Goal: Transaction & Acquisition: Purchase product/service

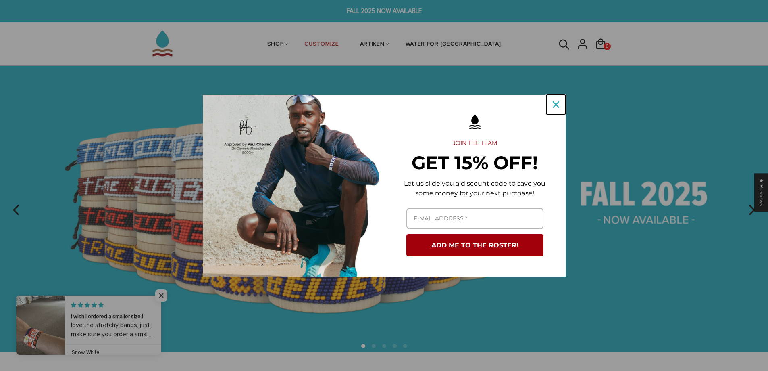
drag, startPoint x: 558, startPoint y: 106, endPoint x: 571, endPoint y: 118, distance: 18.3
click at [558, 106] on icon "close icon" at bounding box center [556, 104] width 6 height 6
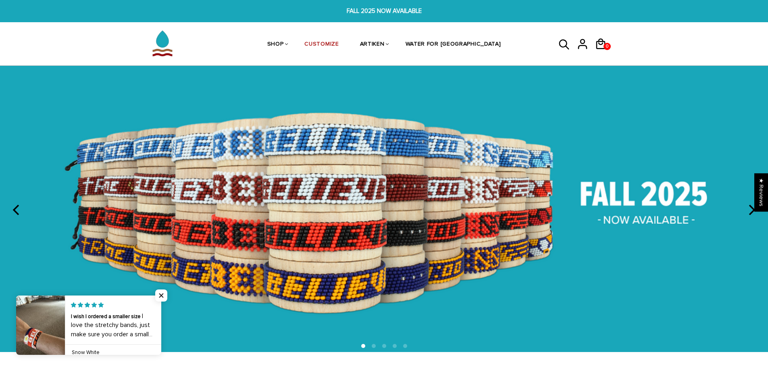
click at [752, 213] on icon "next" at bounding box center [751, 209] width 10 height 10
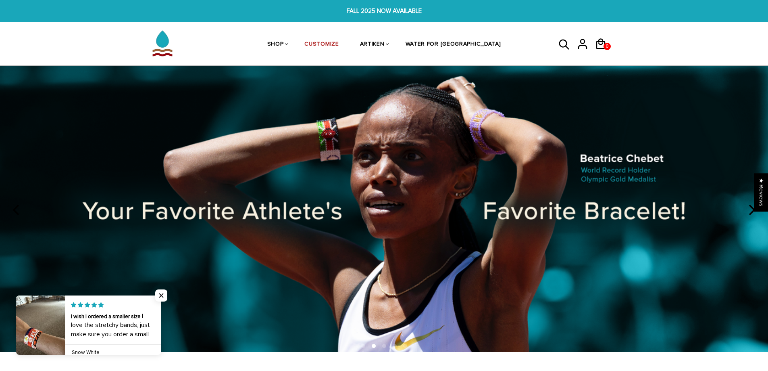
click at [752, 213] on icon "next" at bounding box center [751, 209] width 10 height 10
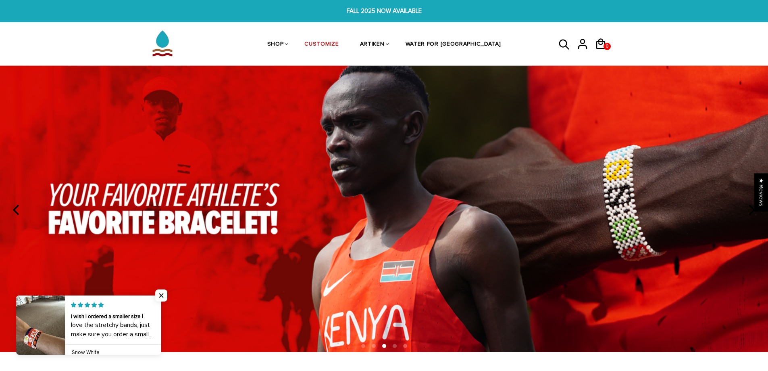
click at [752, 213] on icon "next" at bounding box center [751, 209] width 10 height 10
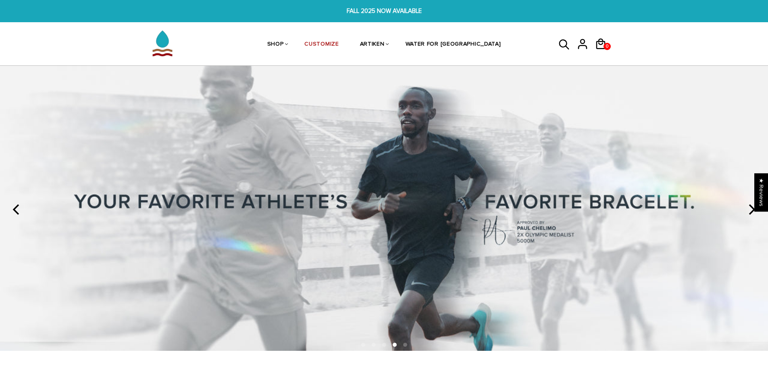
click at [752, 213] on icon "next" at bounding box center [751, 209] width 10 height 10
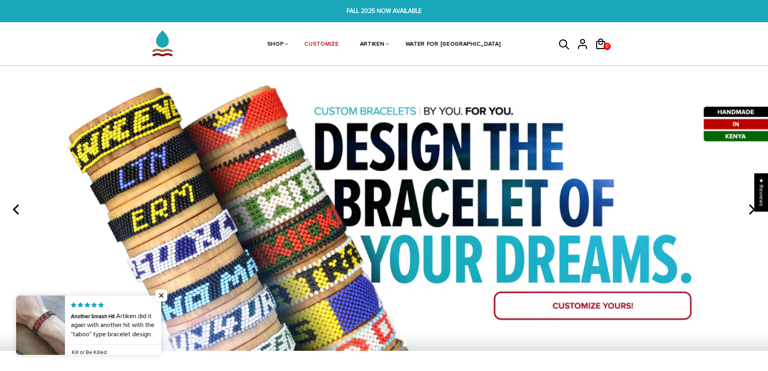
click at [752, 213] on icon "next" at bounding box center [751, 209] width 10 height 10
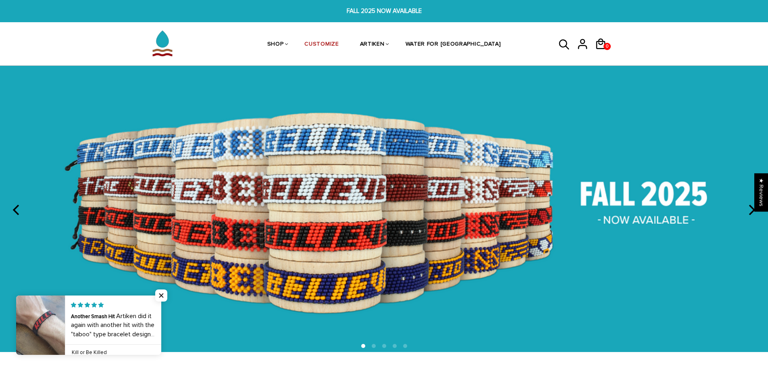
click at [752, 213] on icon "next" at bounding box center [751, 209] width 10 height 10
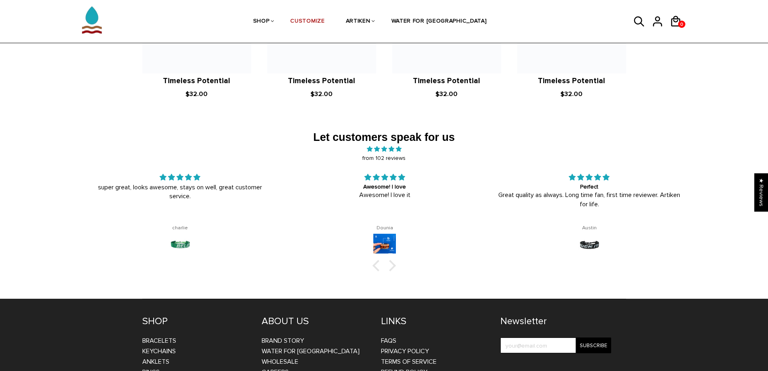
scroll to position [1333, 0]
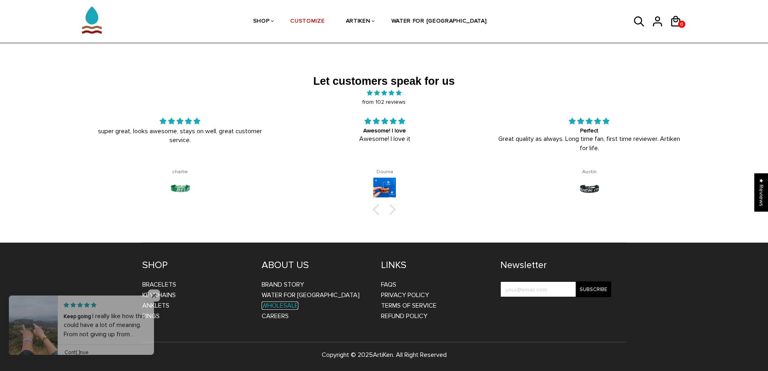
click at [288, 304] on link "WHOLESALE" at bounding box center [280, 305] width 37 height 8
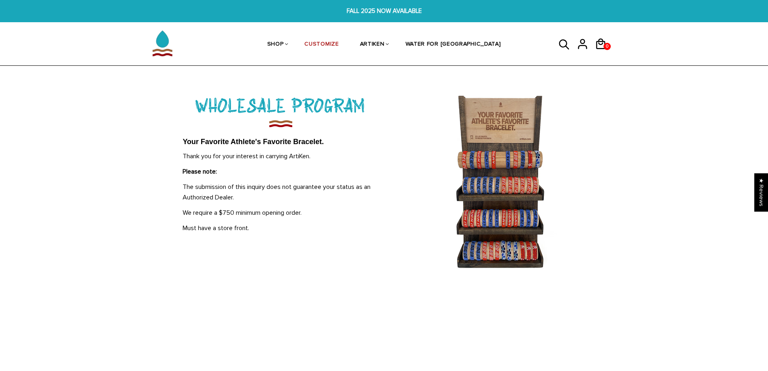
click at [486, 214] on img at bounding box center [501, 180] width 141 height 177
click at [397, 77] on link "BRAND STORY" at bounding box center [377, 80] width 74 height 17
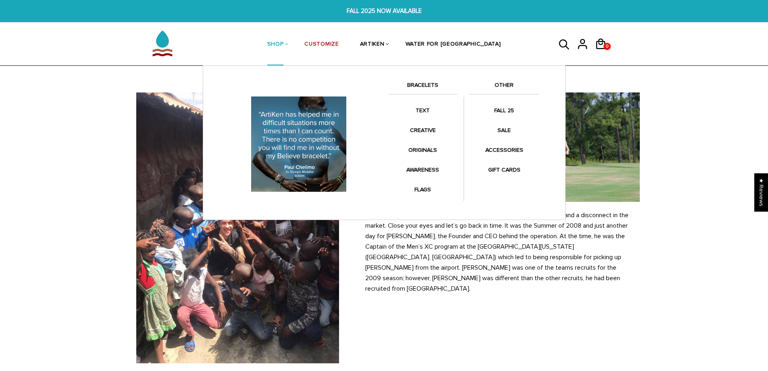
click at [418, 83] on link "BRACELETS" at bounding box center [422, 87] width 69 height 14
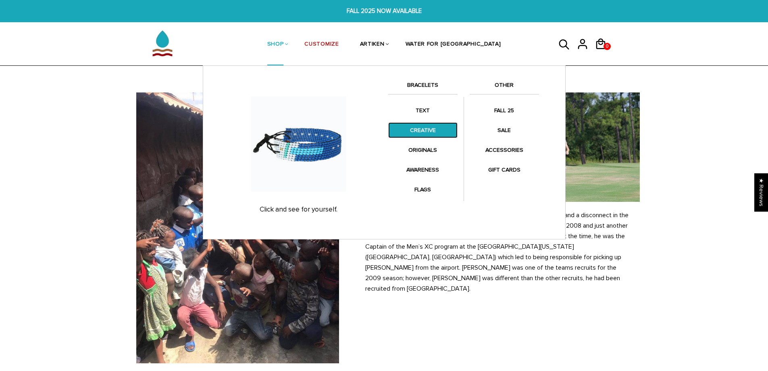
click at [431, 133] on link "CREATIVE" at bounding box center [422, 130] width 69 height 16
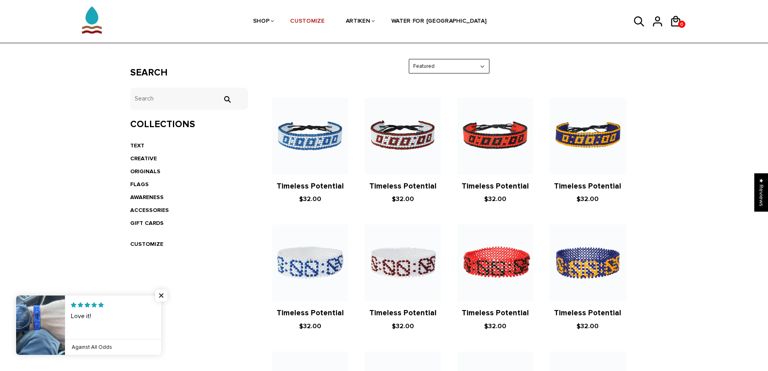
scroll to position [134, 0]
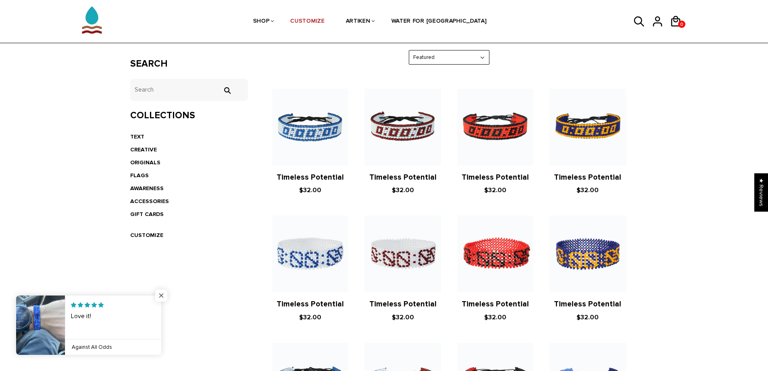
click at [160, 294] on span "Close popup widget" at bounding box center [161, 295] width 12 height 12
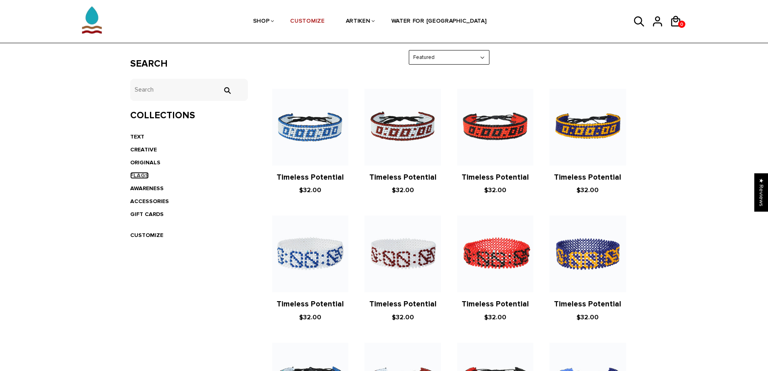
click at [137, 175] on link "FLAGS" at bounding box center [139, 175] width 19 height 7
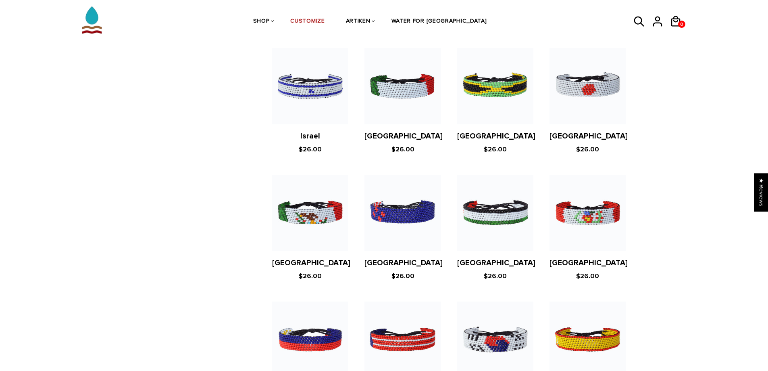
scroll to position [1478, 0]
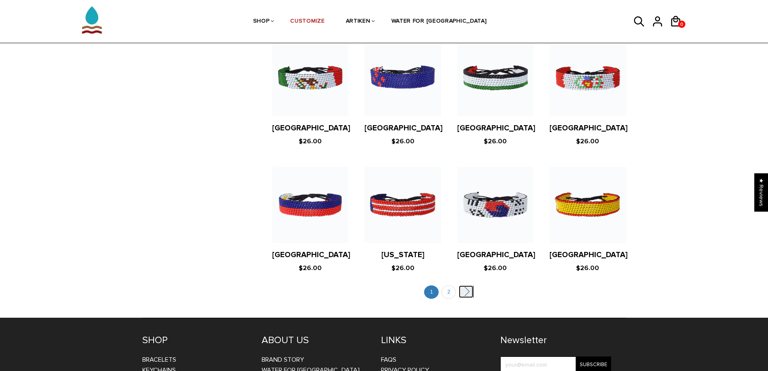
click at [467, 285] on link "" at bounding box center [466, 291] width 15 height 12
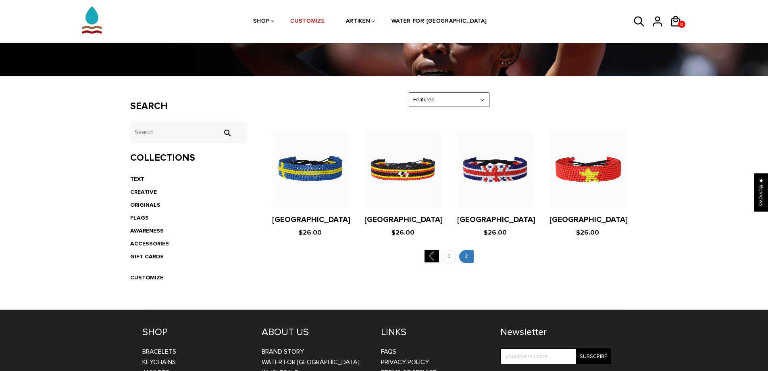
scroll to position [134, 0]
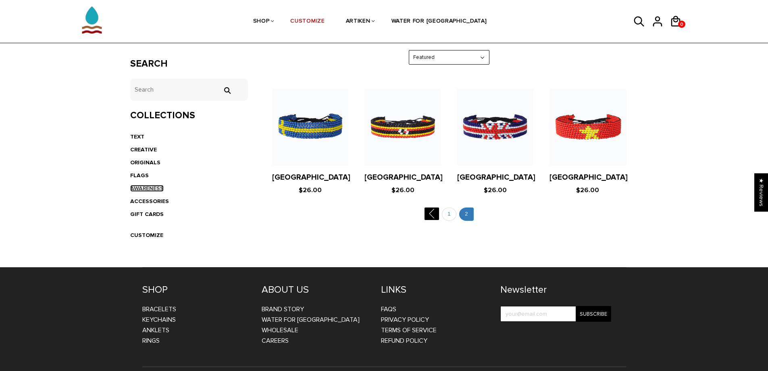
click at [135, 186] on link "AWARENESS" at bounding box center [146, 188] width 33 height 7
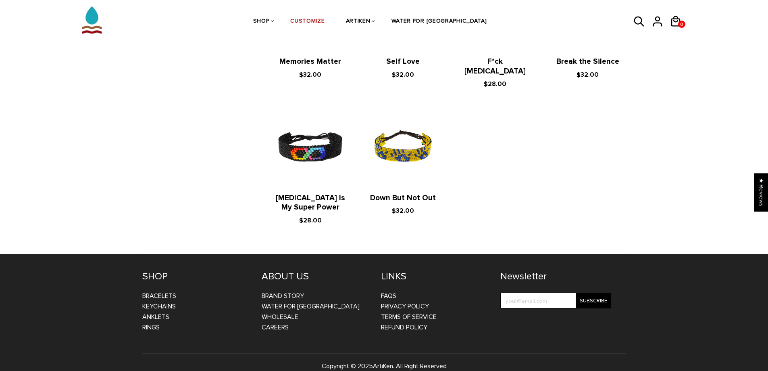
scroll to position [109, 0]
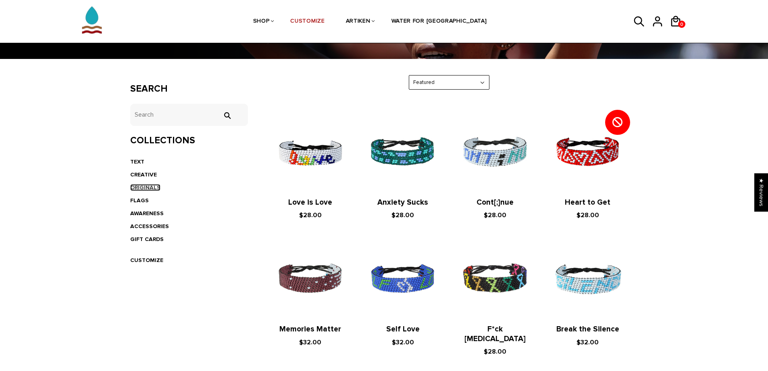
click at [144, 185] on link "ORIGINALS" at bounding box center [145, 187] width 30 height 7
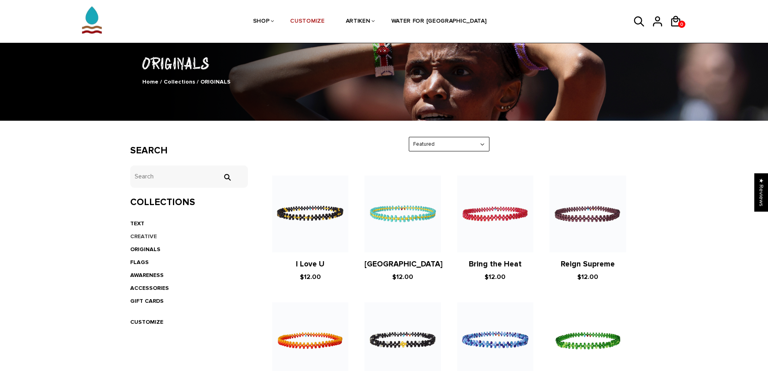
scroll to position [67, 0]
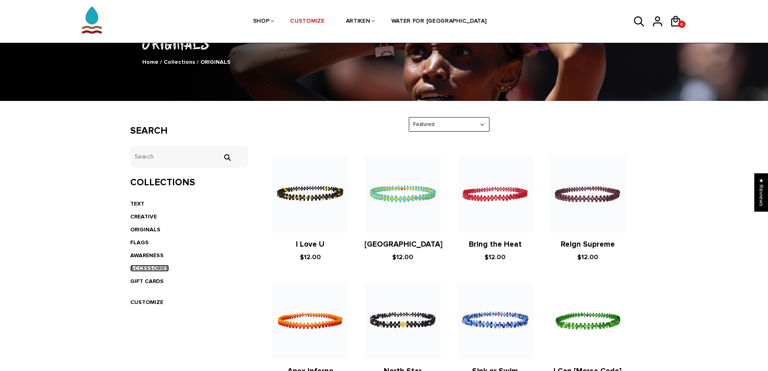
click at [142, 266] on link "ACCESSORIES" at bounding box center [149, 267] width 39 height 7
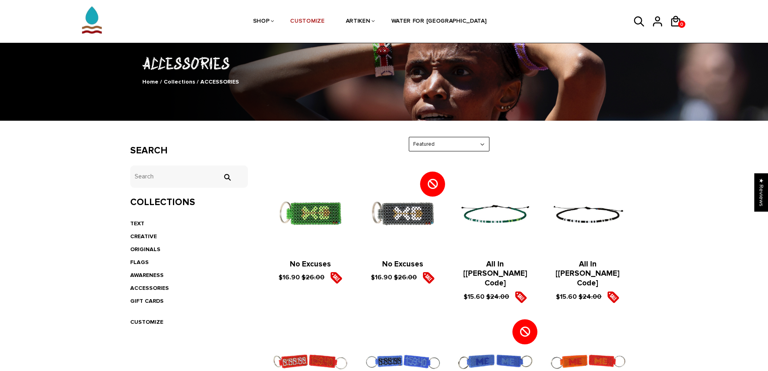
scroll to position [67, 0]
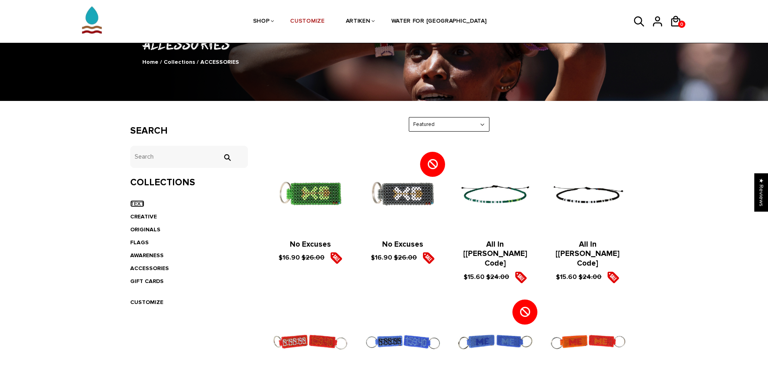
click at [135, 203] on link "TEXT" at bounding box center [137, 203] width 14 height 7
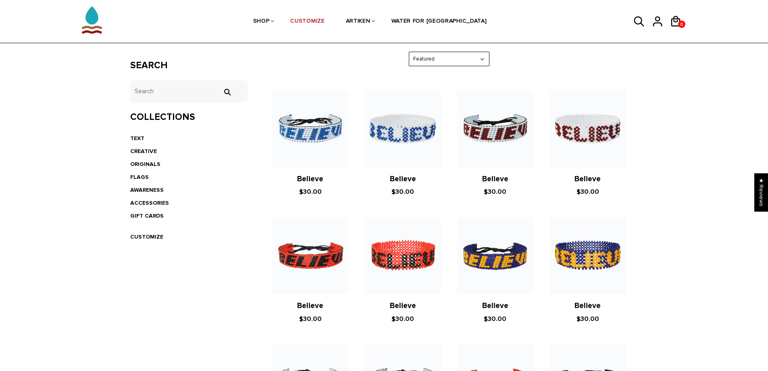
scroll to position [134, 0]
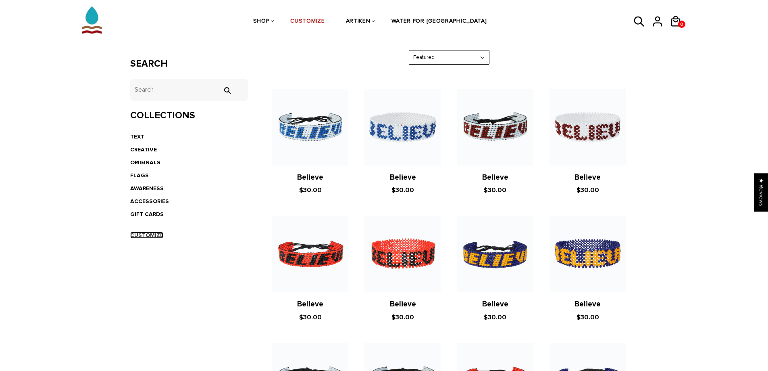
click at [146, 233] on link "CUSTOMIZE" at bounding box center [146, 234] width 33 height 7
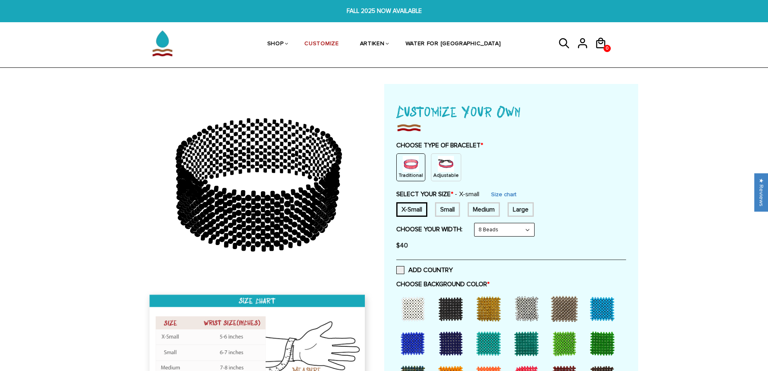
click at [433, 167] on div "Adjustable" at bounding box center [446, 167] width 30 height 28
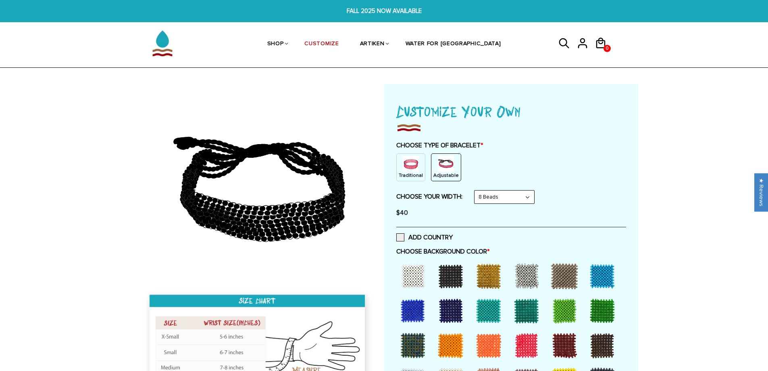
click at [505, 194] on select "8 Beads 6 Beads 10 Beads" at bounding box center [505, 196] width 60 height 13
click at [573, 187] on div "CHOOSE TYPE OF BRACELET * Traditional Adjustable Traditional / X-Small / 8 Bead…" at bounding box center [511, 181] width 230 height 80
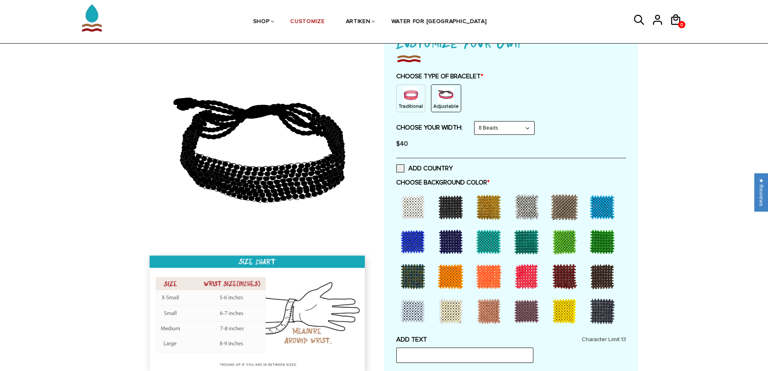
scroll to position [134, 0]
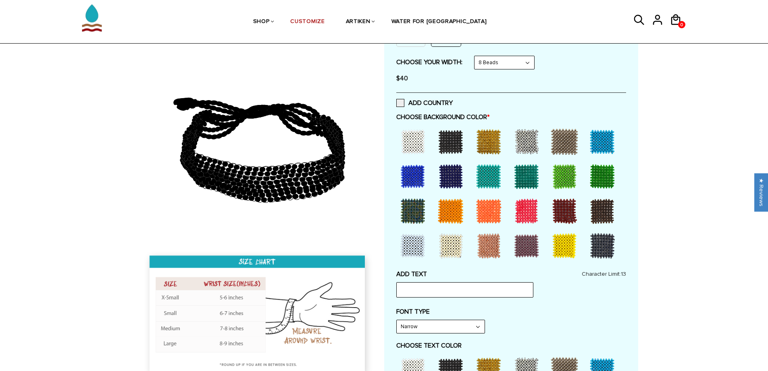
click at [494, 131] on div at bounding box center [489, 141] width 32 height 32
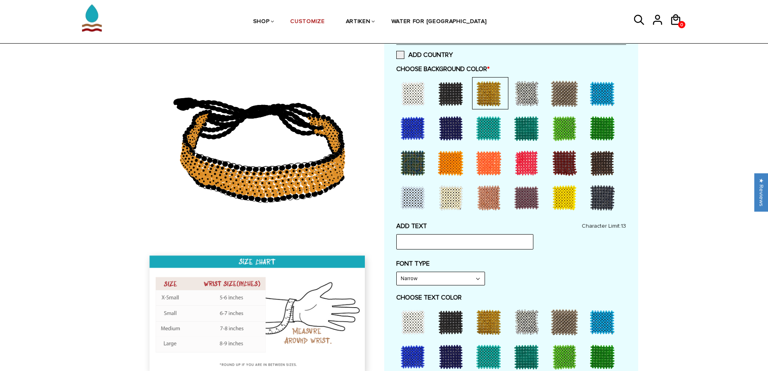
scroll to position [202, 0]
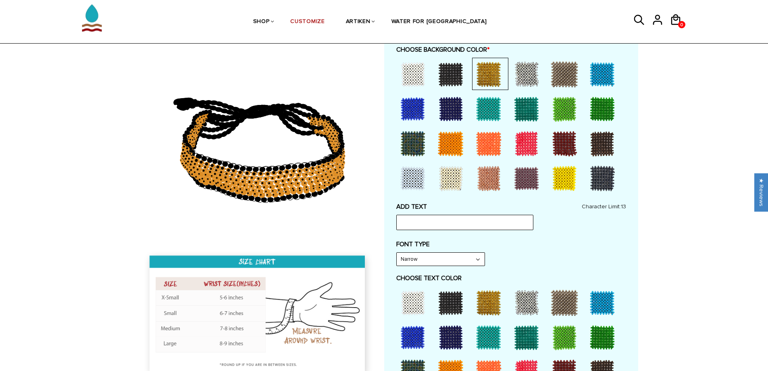
click at [445, 303] on div at bounding box center [451, 302] width 32 height 32
click at [454, 152] on div at bounding box center [451, 143] width 32 height 32
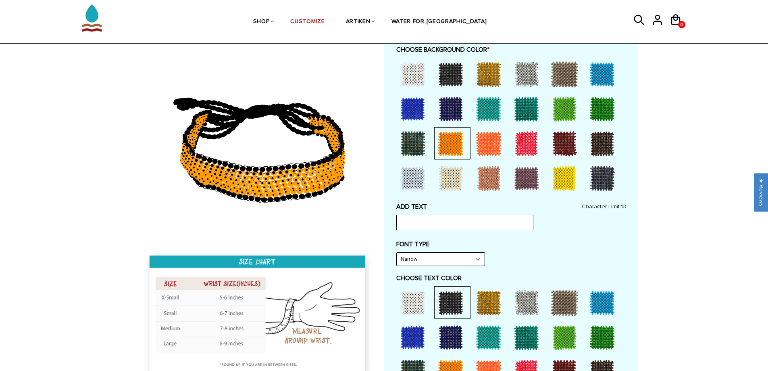
click at [560, 179] on div at bounding box center [564, 178] width 32 height 32
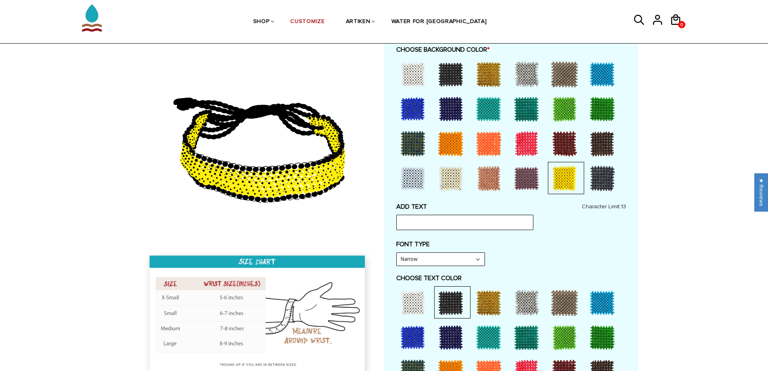
click at [450, 142] on div at bounding box center [451, 143] width 32 height 32
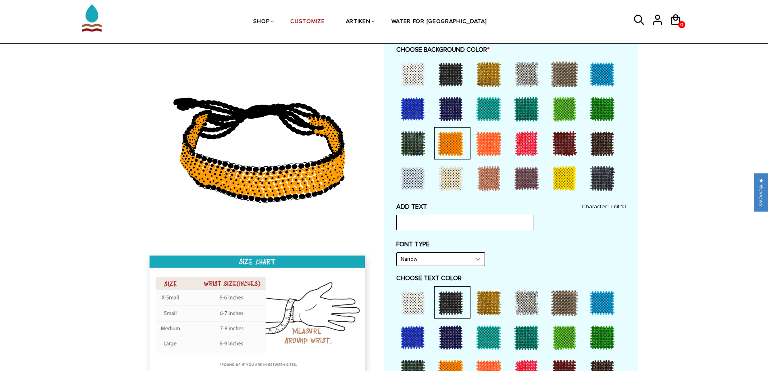
scroll to position [269, 0]
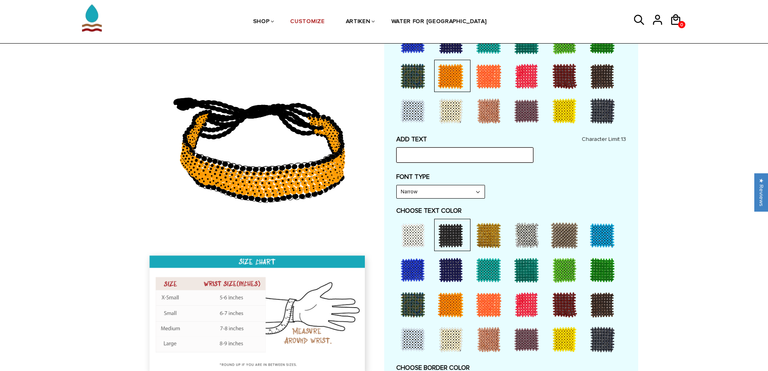
click at [439, 150] on input "text" at bounding box center [464, 154] width 137 height 15
type input "3RUN6"
click at [445, 190] on select "Narrow Bold" at bounding box center [441, 191] width 88 height 13
select select "Bold"
click at [397, 185] on select "Narrow Bold" at bounding box center [441, 191] width 88 height 13
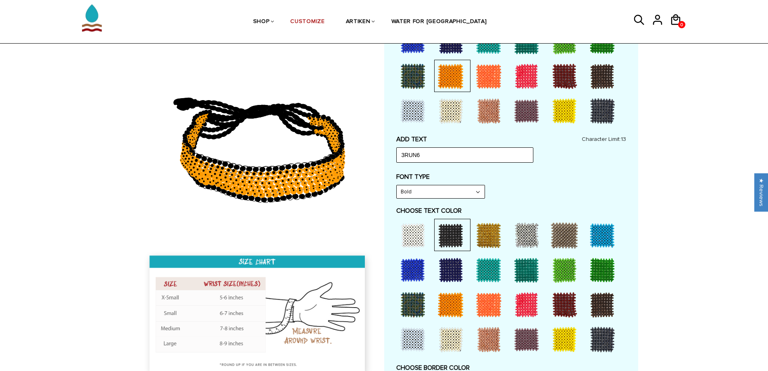
click at [525, 190] on div "FONT TYPE Bold Narrow Bold" at bounding box center [511, 186] width 230 height 26
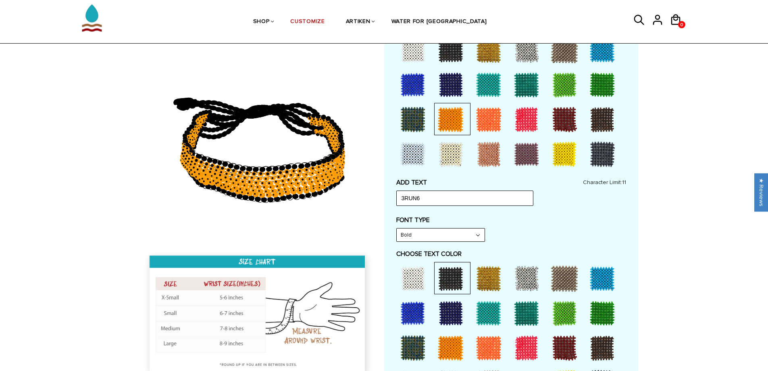
scroll to position [202, 0]
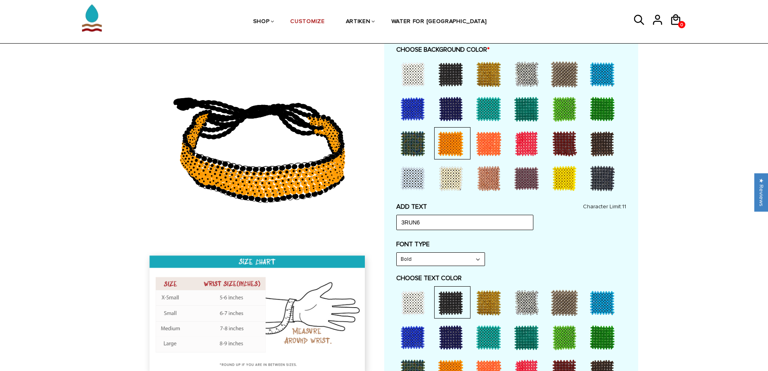
click at [421, 74] on div at bounding box center [413, 74] width 32 height 32
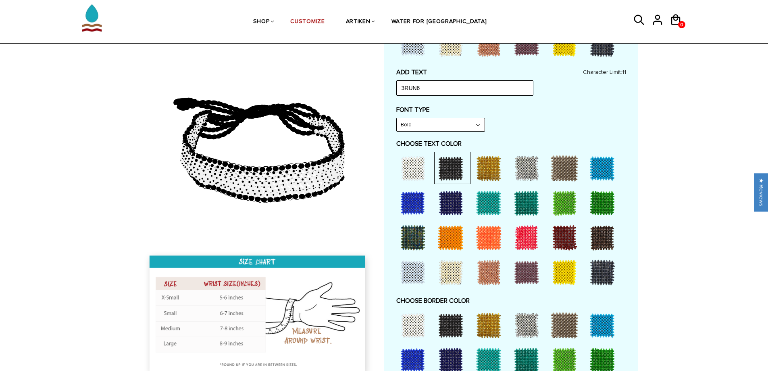
scroll to position [403, 0]
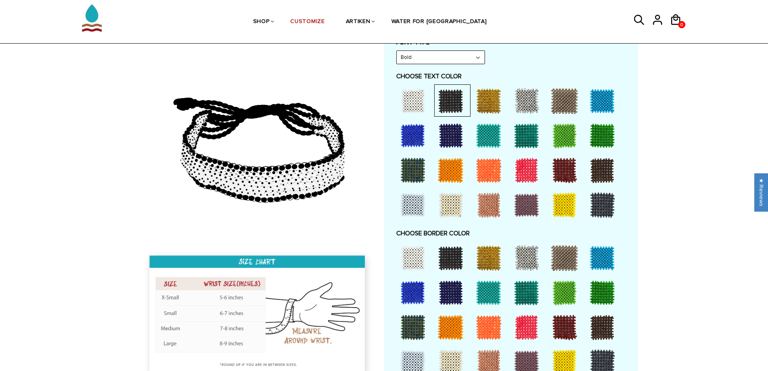
click at [484, 260] on div at bounding box center [489, 258] width 32 height 32
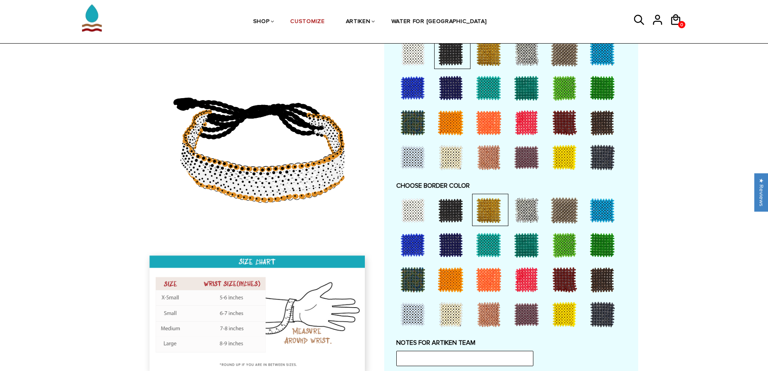
scroll to position [471, 0]
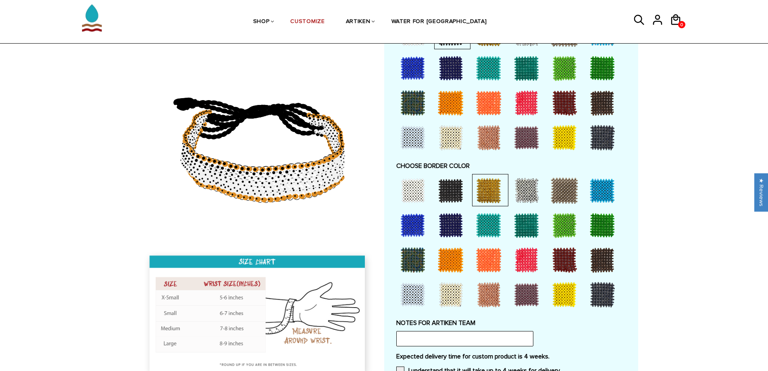
click at [518, 226] on div at bounding box center [526, 225] width 32 height 32
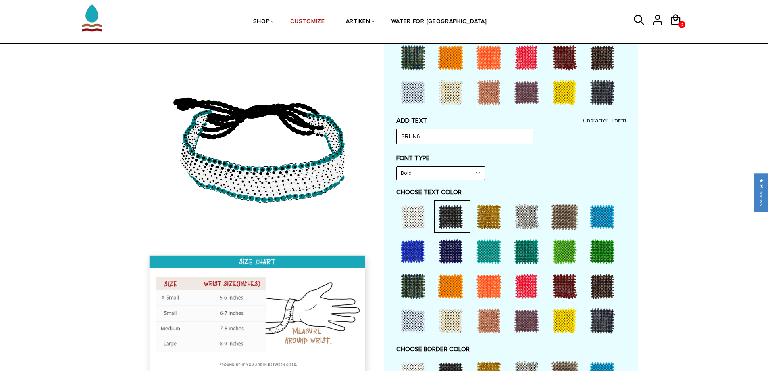
scroll to position [269, 0]
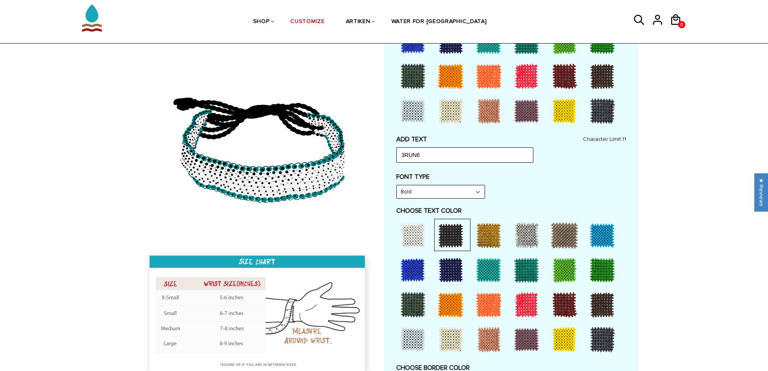
click at [419, 234] on div at bounding box center [413, 235] width 32 height 32
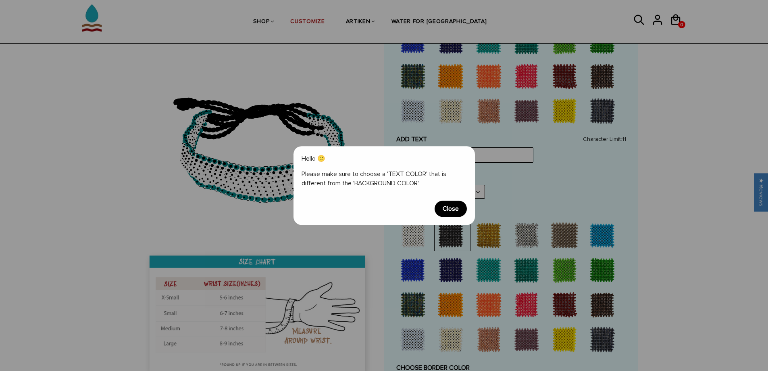
click at [454, 207] on span "Close" at bounding box center [451, 208] width 32 height 16
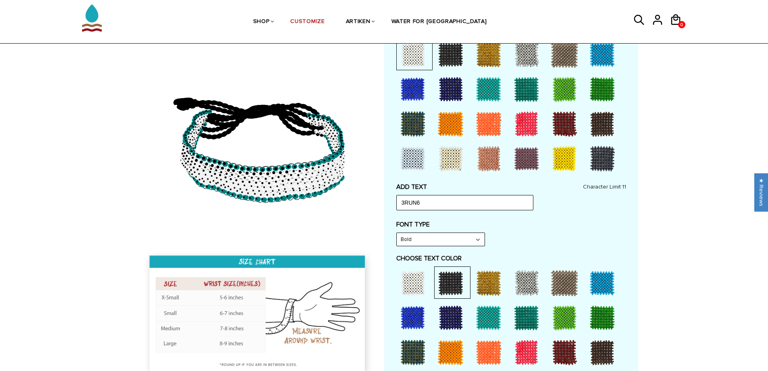
scroll to position [202, 0]
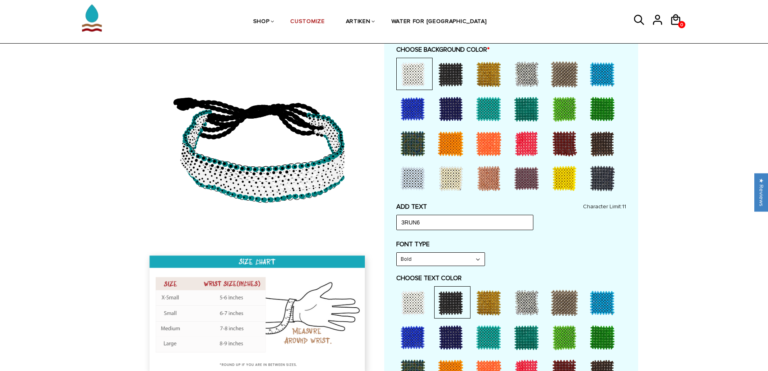
click at [448, 68] on div at bounding box center [451, 74] width 32 height 32
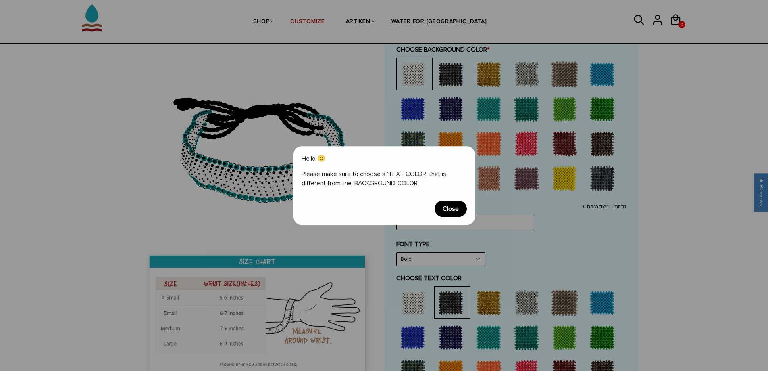
click at [454, 210] on span "Close" at bounding box center [451, 208] width 32 height 16
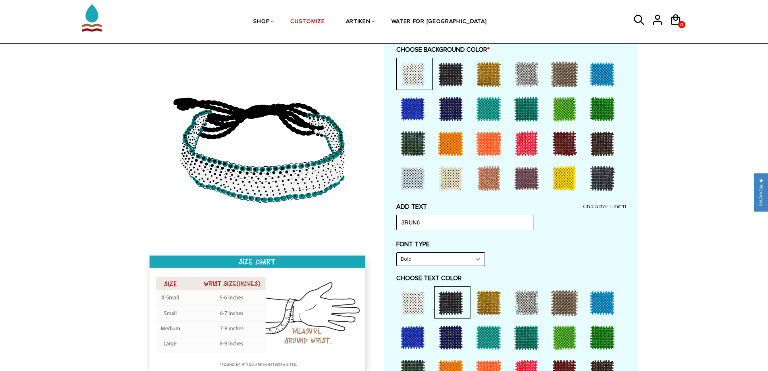
click at [417, 116] on div at bounding box center [413, 109] width 32 height 32
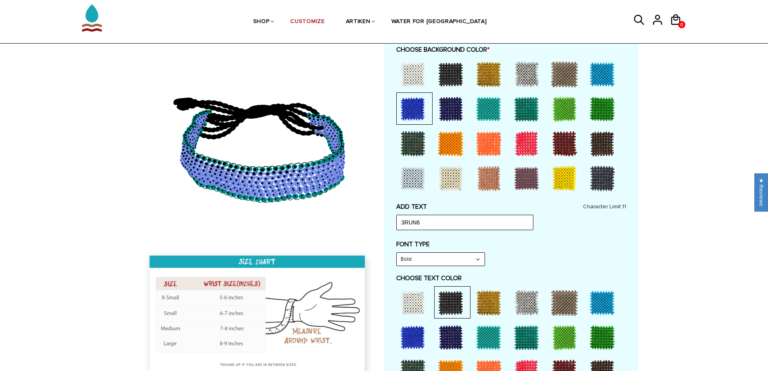
click at [415, 302] on div at bounding box center [413, 302] width 32 height 32
click at [448, 69] on div at bounding box center [451, 74] width 32 height 32
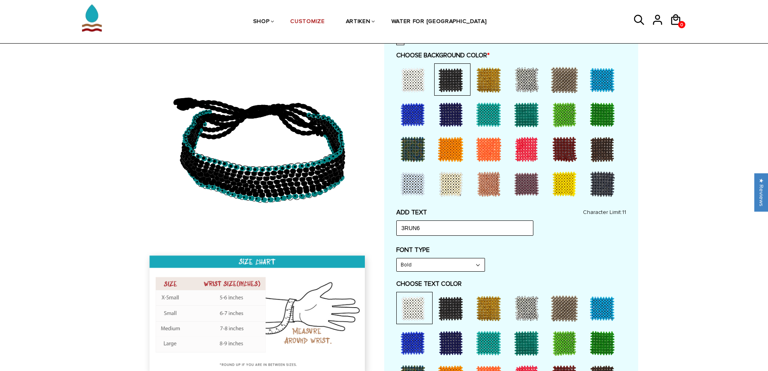
scroll to position [134, 0]
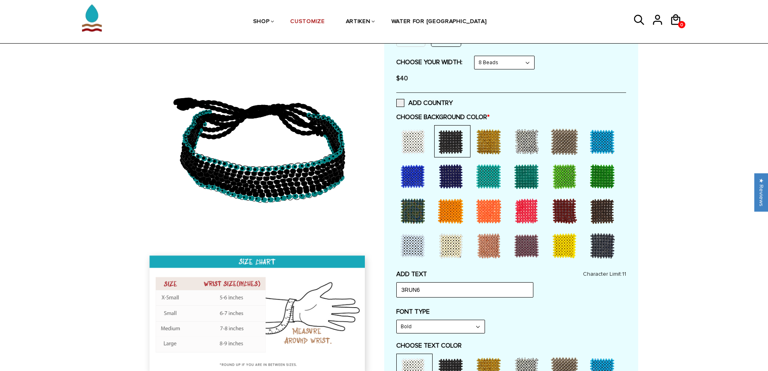
click at [497, 64] on select "8 Beads 6 Beads 10 Beads" at bounding box center [505, 62] width 60 height 13
select select "6-beads"
click at [476, 56] on select "8 Beads 6 Beads 10 Beads" at bounding box center [505, 62] width 60 height 13
select select "Bold"
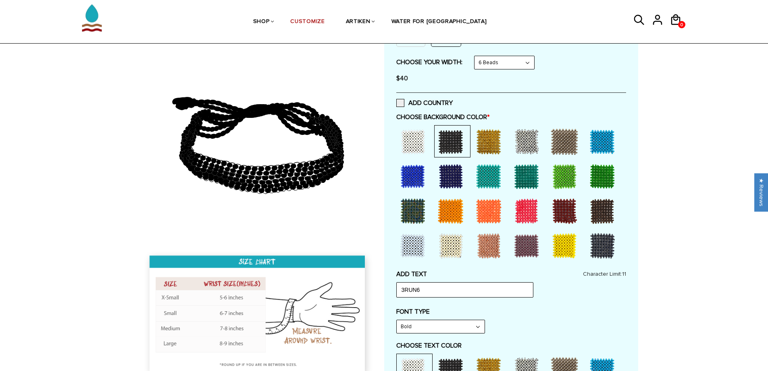
click at [500, 63] on select "8 Beads 6 Beads 10 Beads" at bounding box center [505, 62] width 60 height 13
click at [476, 56] on select "8 Beads 6 Beads 10 Beads" at bounding box center [505, 62] width 60 height 13
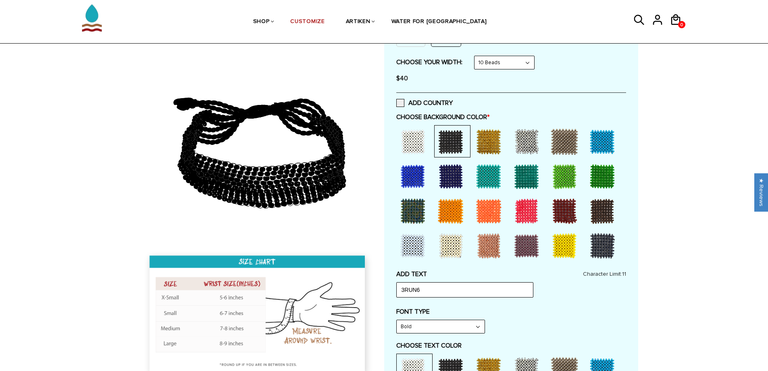
click at [501, 64] on select "8 Beads 6 Beads 10 Beads" at bounding box center [505, 62] width 60 height 13
select select "6-beads"
click at [476, 56] on select "8 Beads 6 Beads 10 Beads" at bounding box center [505, 62] width 60 height 13
select select "Bold"
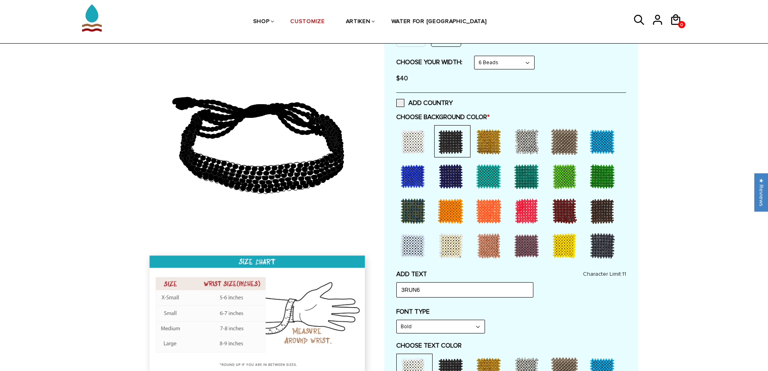
click at [503, 63] on select "8 Beads 6 Beads 10 Beads" at bounding box center [505, 62] width 60 height 13
select select "8-beads"
click at [476, 56] on select "8 Beads 6 Beads 10 Beads" at bounding box center [505, 62] width 60 height 13
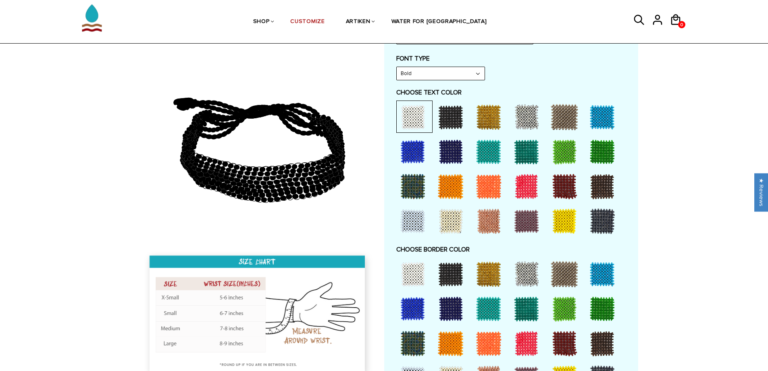
scroll to position [403, 0]
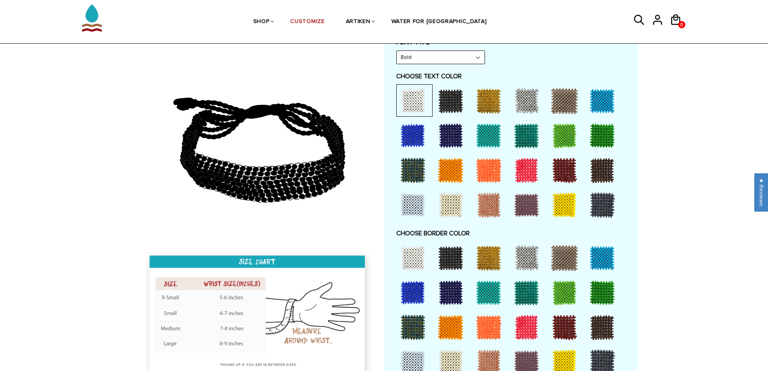
click at [492, 257] on div at bounding box center [489, 258] width 32 height 32
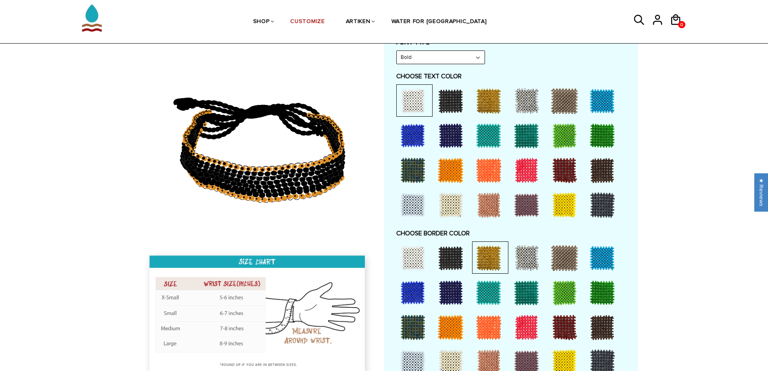
click at [533, 250] on div at bounding box center [526, 258] width 32 height 32
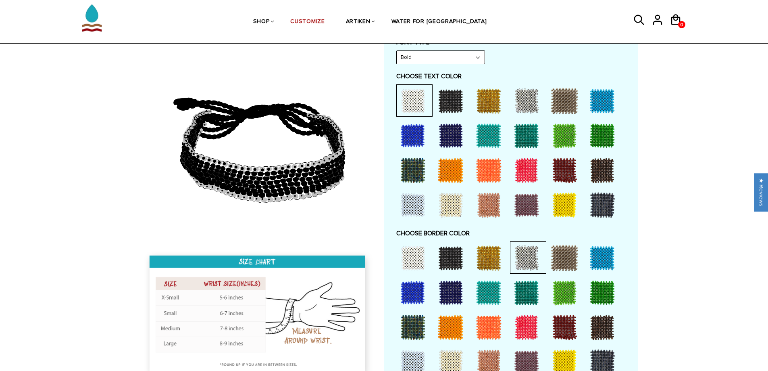
click at [558, 260] on div at bounding box center [564, 258] width 32 height 32
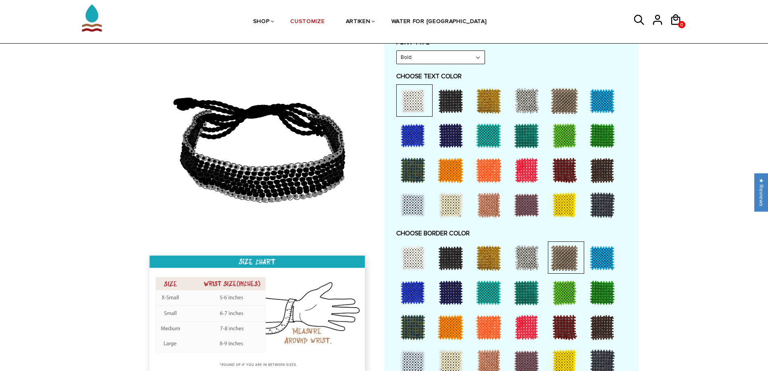
scroll to position [471, 0]
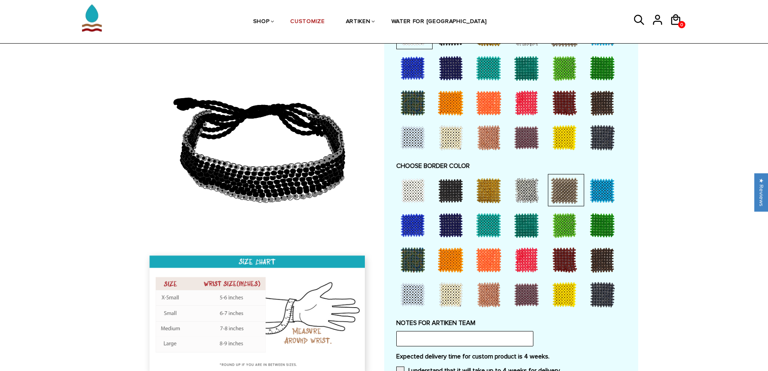
click at [482, 188] on div at bounding box center [489, 190] width 32 height 32
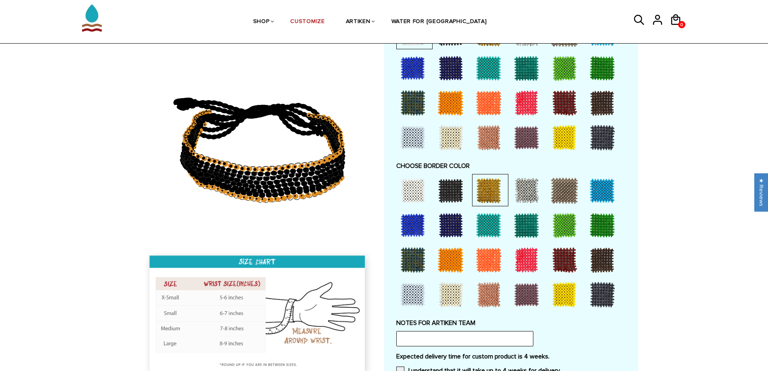
click at [447, 256] on div at bounding box center [451, 260] width 32 height 32
click at [485, 183] on div at bounding box center [489, 190] width 32 height 32
click at [404, 255] on div at bounding box center [413, 260] width 32 height 32
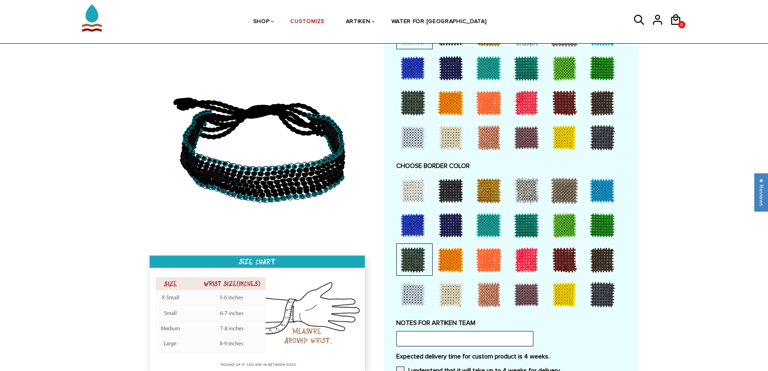
click at [450, 288] on div at bounding box center [451, 294] width 32 height 32
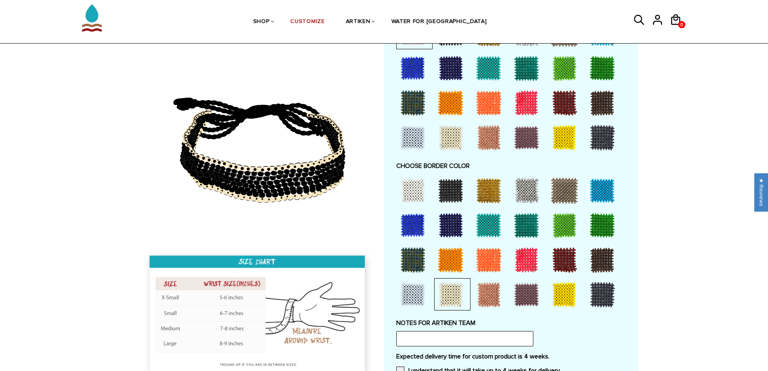
click at [425, 294] on div at bounding box center [413, 294] width 32 height 32
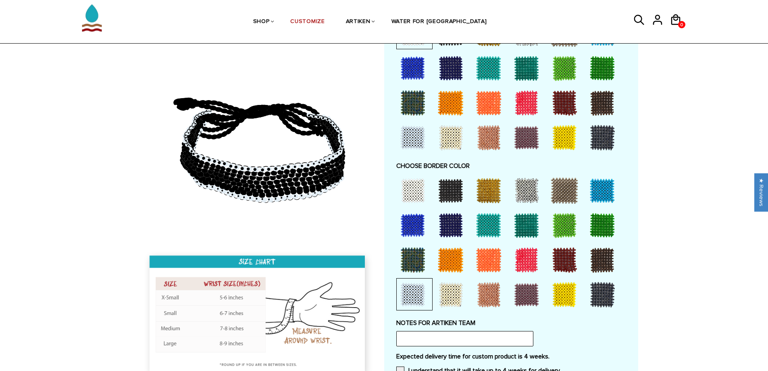
click at [489, 296] on div at bounding box center [489, 294] width 32 height 32
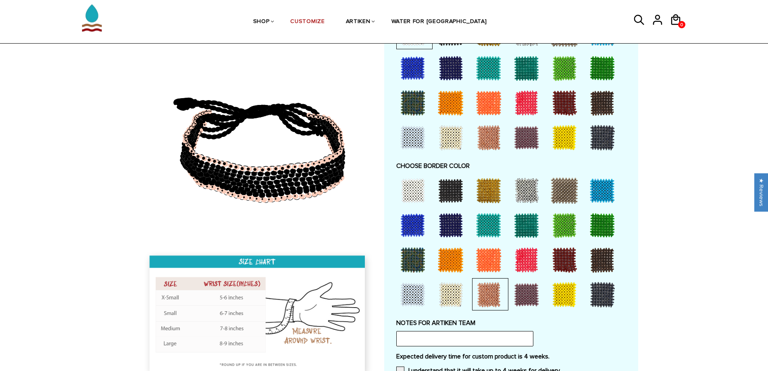
click at [520, 298] on div at bounding box center [526, 294] width 32 height 32
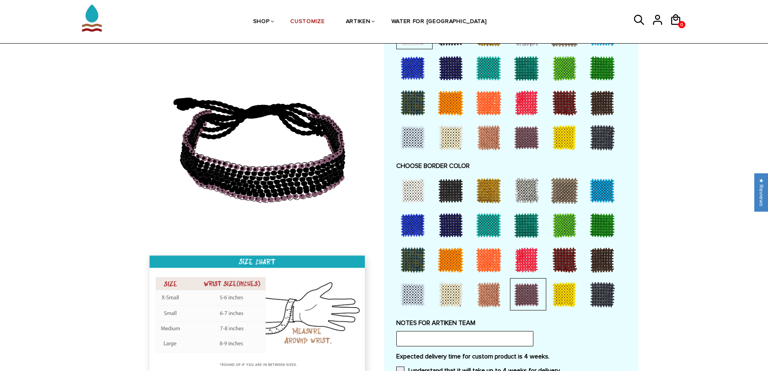
click at [558, 295] on div at bounding box center [564, 294] width 32 height 32
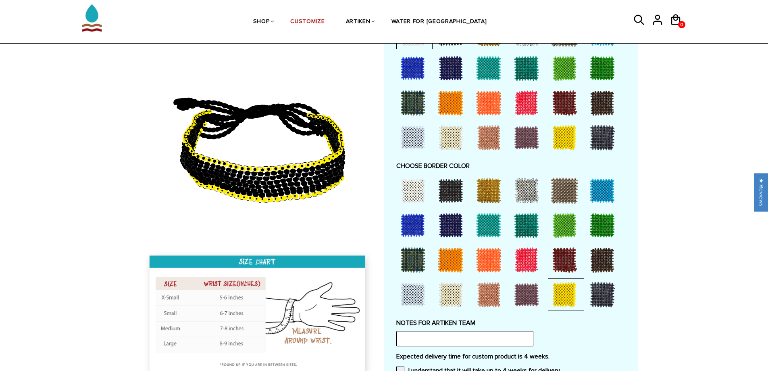
click at [597, 297] on div at bounding box center [602, 294] width 32 height 32
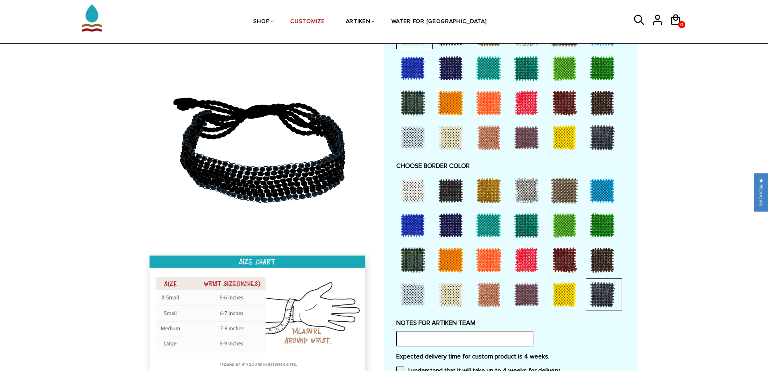
click at [603, 262] on div at bounding box center [602, 260] width 32 height 32
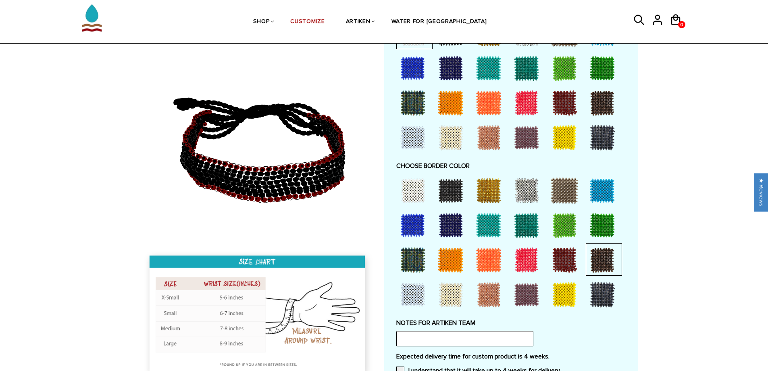
click at [602, 227] on div at bounding box center [602, 225] width 32 height 32
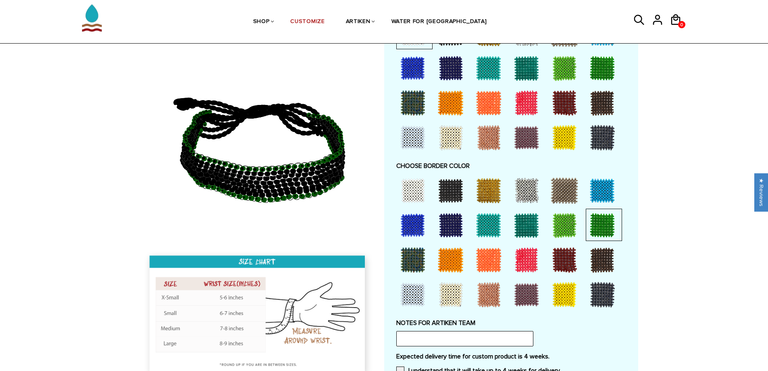
click at [587, 253] on div at bounding box center [602, 260] width 32 height 32
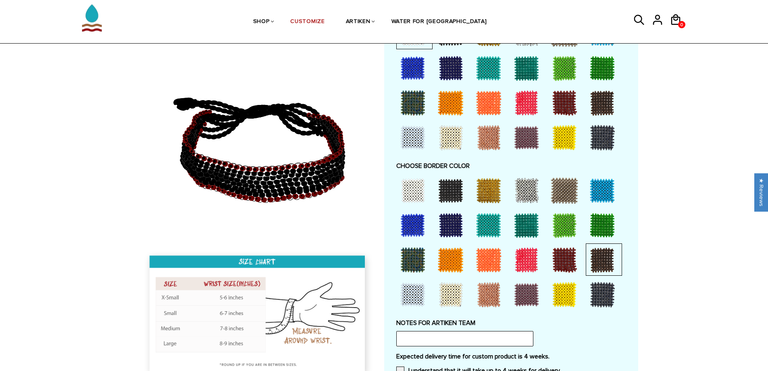
click at [603, 190] on div at bounding box center [602, 190] width 32 height 32
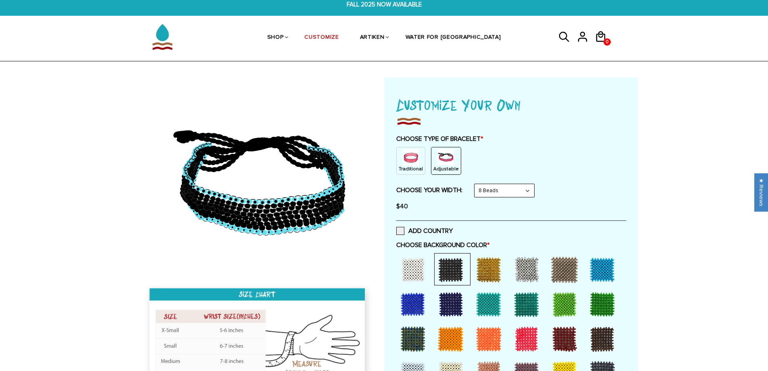
scroll to position [0, 0]
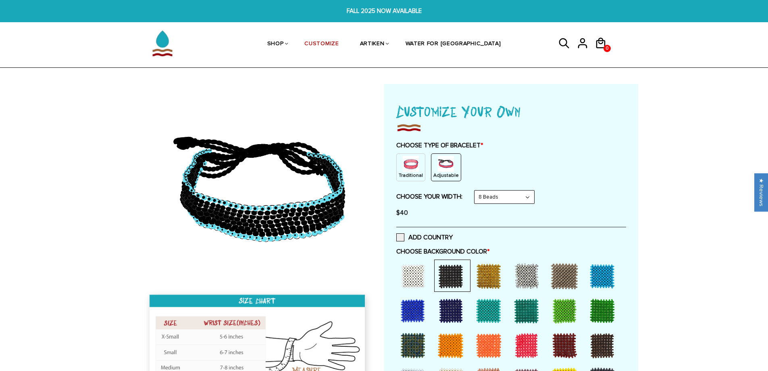
click at [414, 164] on img at bounding box center [411, 164] width 16 height 16
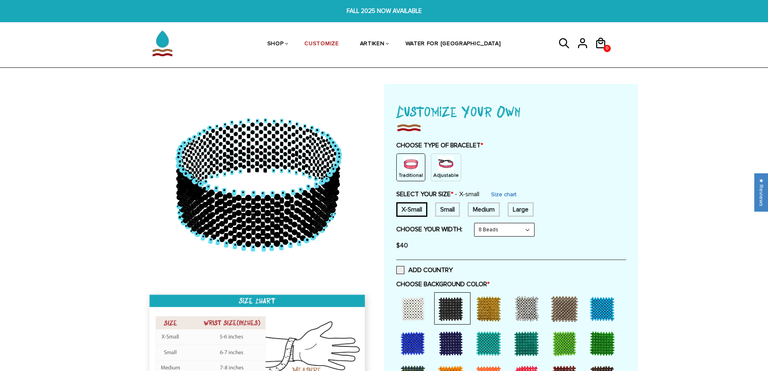
click at [441, 167] on img at bounding box center [446, 164] width 16 height 16
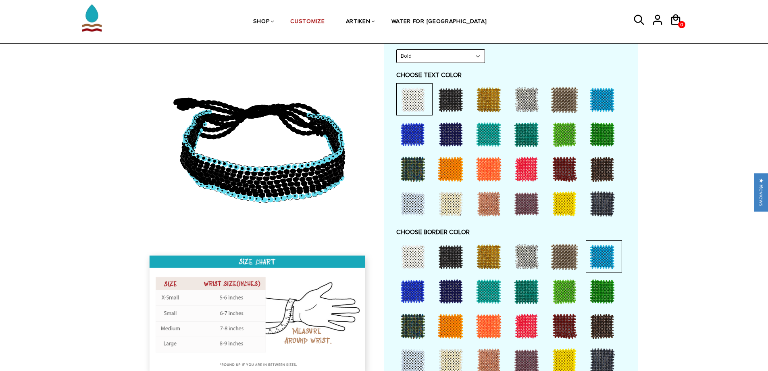
scroll to position [471, 0]
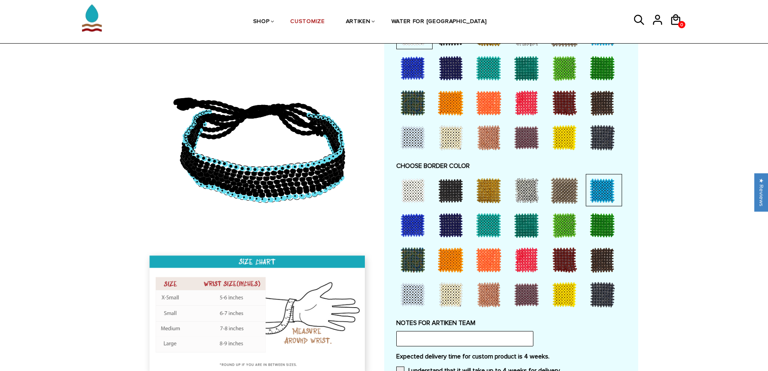
click at [572, 215] on div at bounding box center [564, 225] width 32 height 32
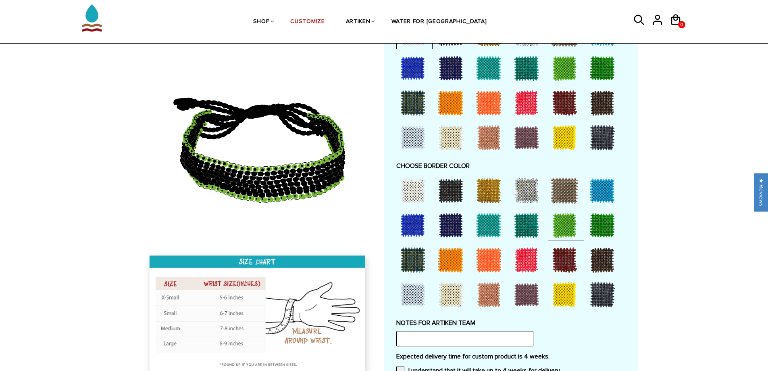
click at [600, 221] on div at bounding box center [602, 225] width 32 height 32
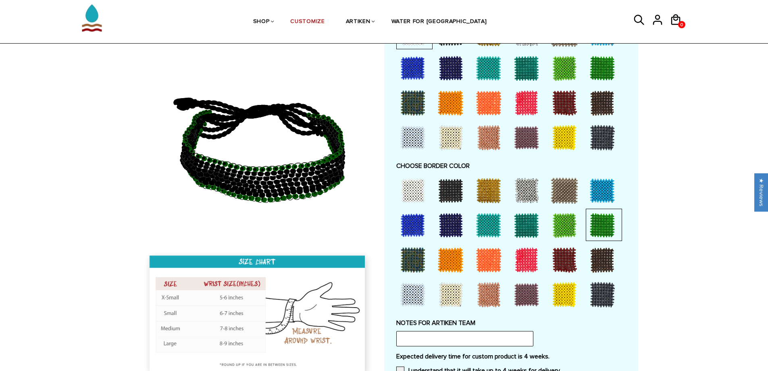
click at [600, 263] on div at bounding box center [602, 260] width 32 height 32
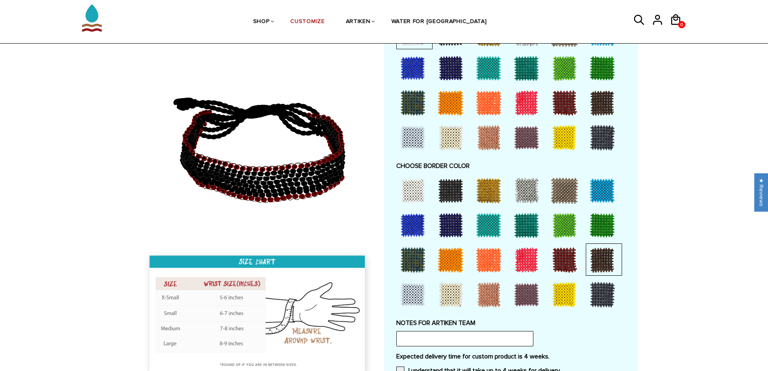
click at [571, 294] on div at bounding box center [564, 294] width 32 height 32
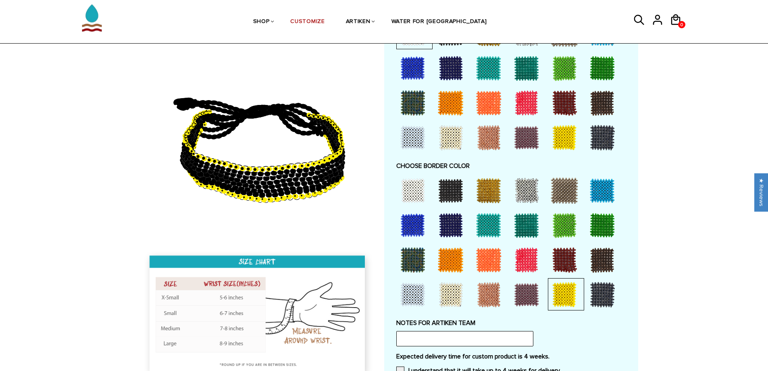
click at [452, 296] on div at bounding box center [451, 294] width 32 height 32
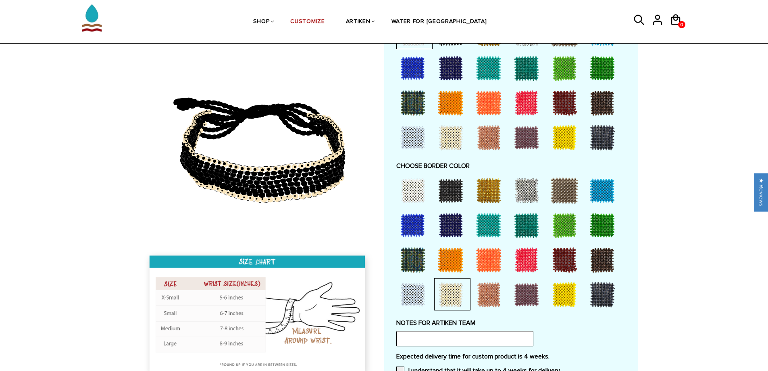
click at [419, 297] on div at bounding box center [413, 294] width 32 height 32
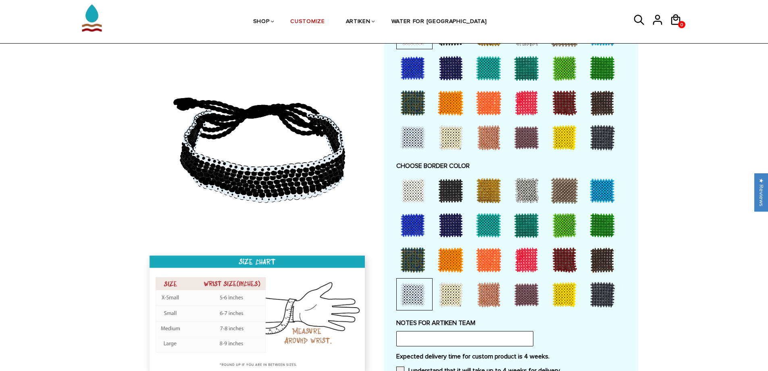
click at [406, 192] on div at bounding box center [413, 190] width 32 height 32
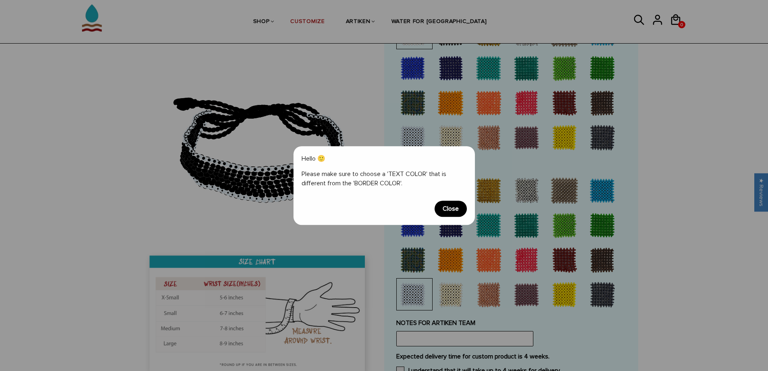
click at [452, 209] on span "Close" at bounding box center [451, 208] width 32 height 16
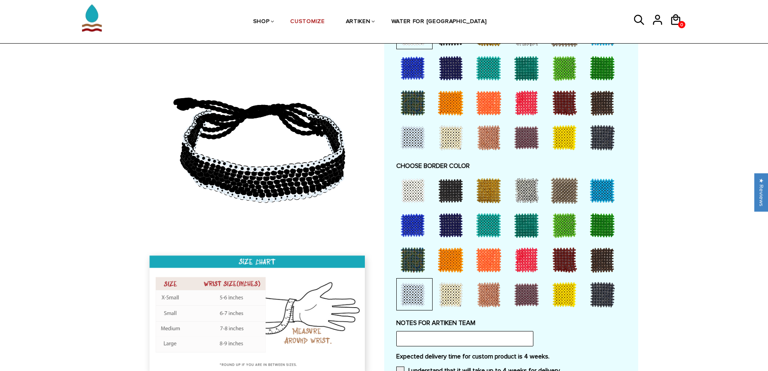
click at [458, 296] on div at bounding box center [451, 294] width 32 height 32
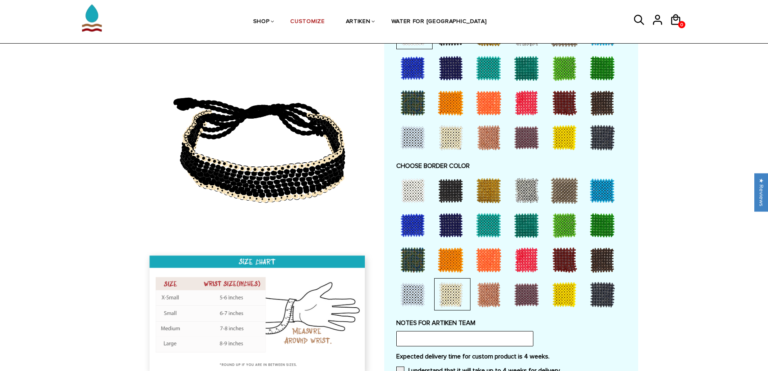
click at [595, 291] on div at bounding box center [602, 294] width 32 height 32
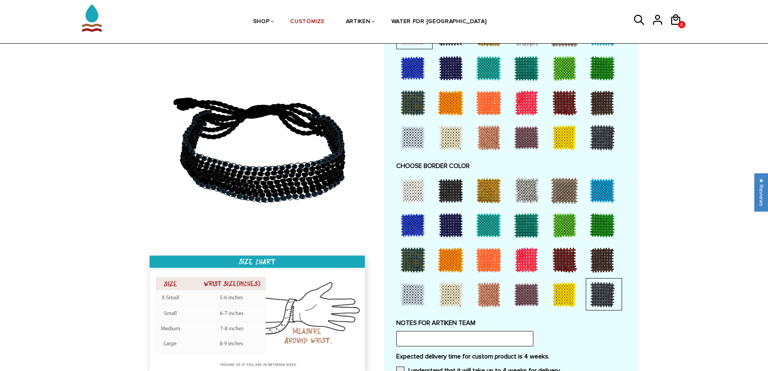
click at [603, 261] on div at bounding box center [602, 260] width 32 height 32
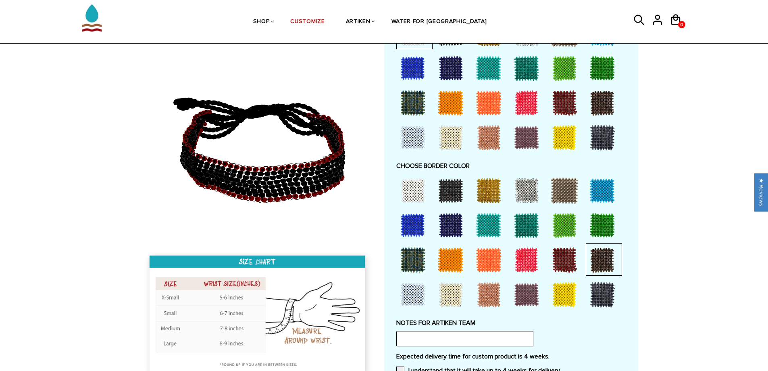
click at [570, 256] on div at bounding box center [564, 260] width 32 height 32
click at [528, 267] on div at bounding box center [526, 260] width 32 height 32
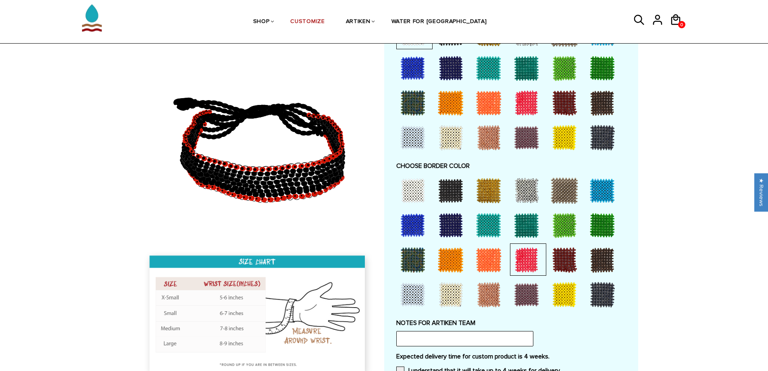
click at [518, 230] on div at bounding box center [526, 225] width 32 height 32
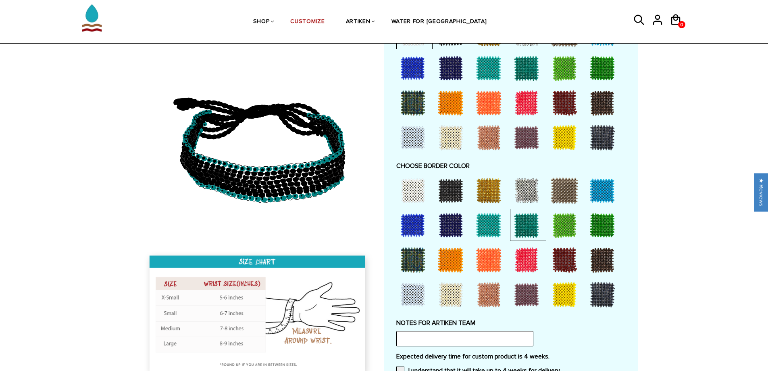
click at [524, 192] on div at bounding box center [526, 190] width 32 height 32
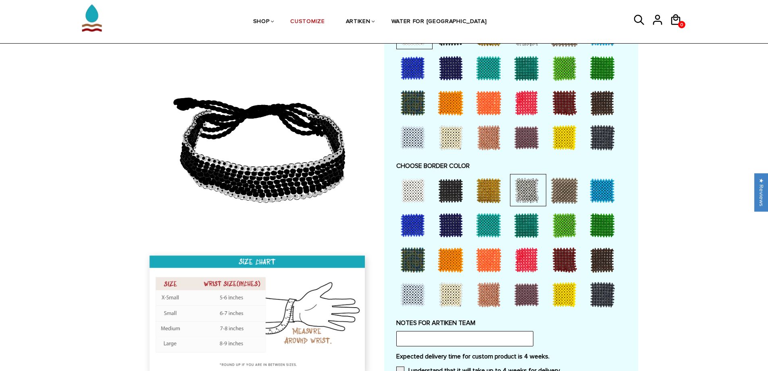
click at [569, 199] on div at bounding box center [564, 190] width 32 height 32
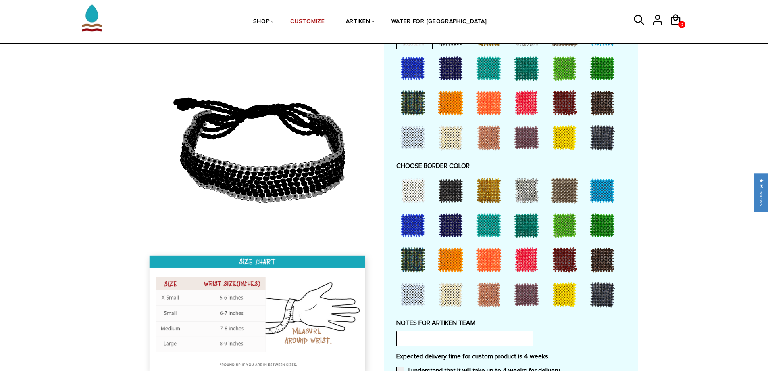
click at [518, 190] on div at bounding box center [526, 190] width 32 height 32
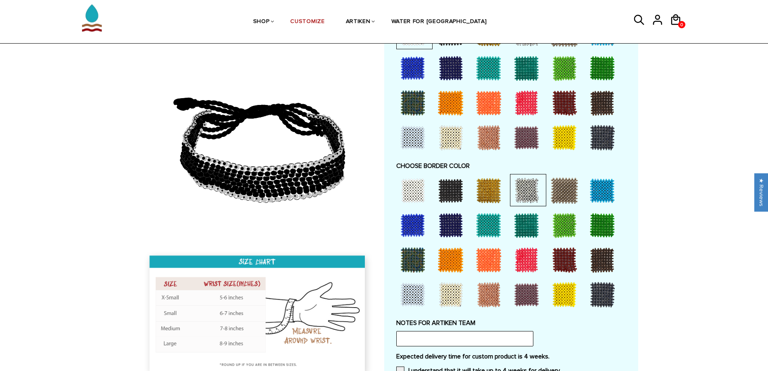
click at [549, 193] on div at bounding box center [564, 190] width 32 height 32
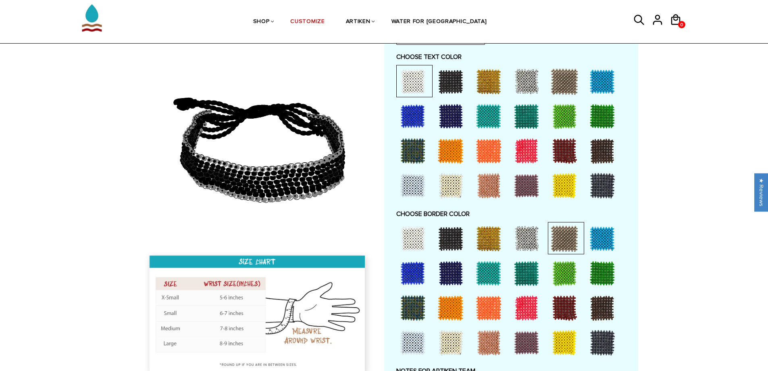
scroll to position [403, 0]
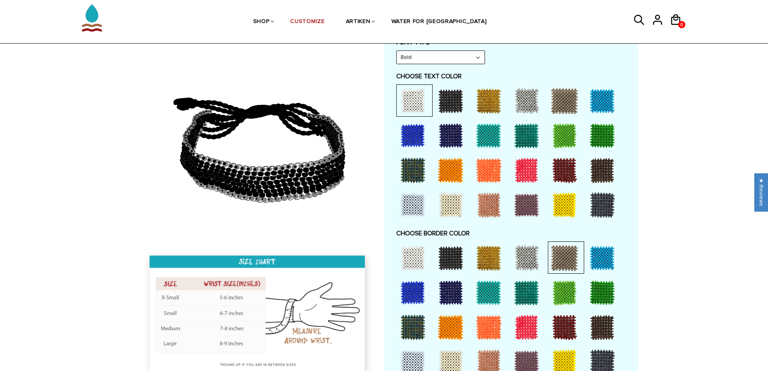
click at [605, 254] on div at bounding box center [602, 258] width 32 height 32
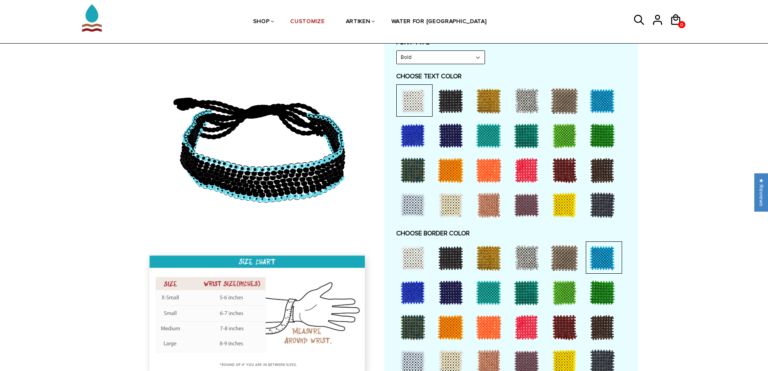
click at [557, 99] on div at bounding box center [564, 101] width 32 height 32
click at [440, 102] on div at bounding box center [451, 101] width 32 height 32
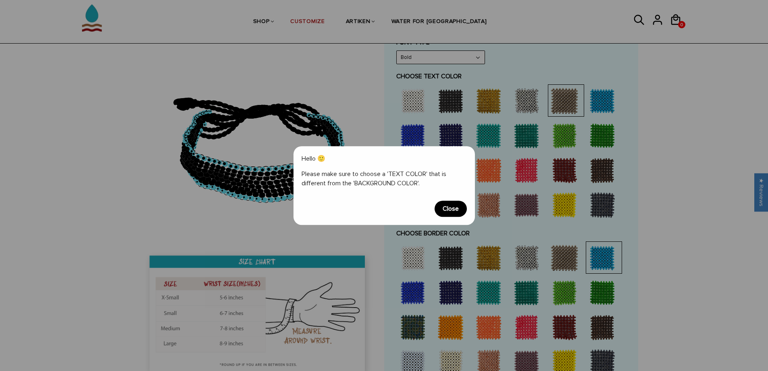
click at [444, 214] on span "Close" at bounding box center [451, 208] width 32 height 16
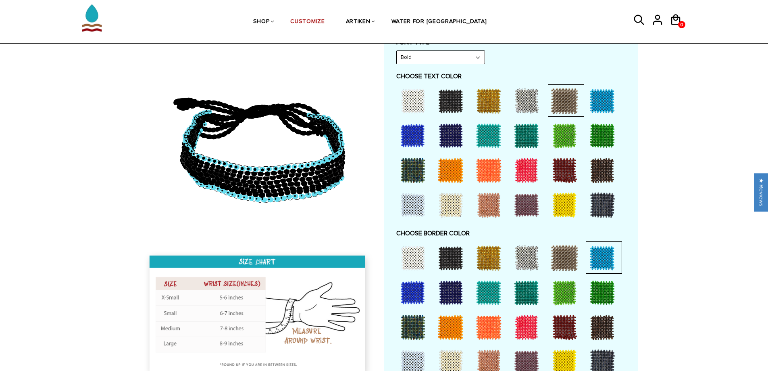
click at [402, 98] on div at bounding box center [413, 101] width 32 height 32
click at [417, 107] on div at bounding box center [413, 101] width 32 height 32
click at [420, 103] on div at bounding box center [413, 101] width 32 height 32
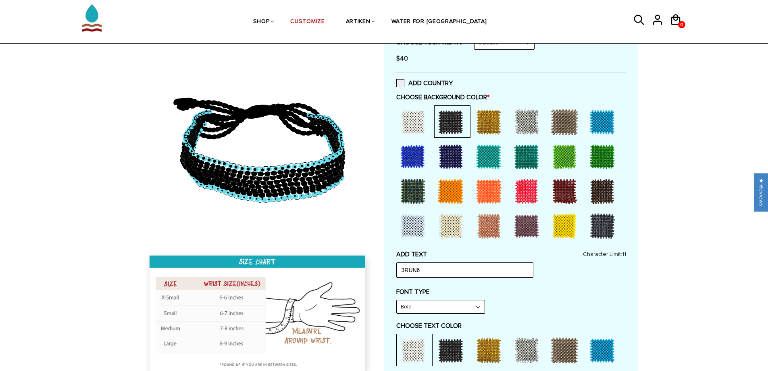
scroll to position [134, 0]
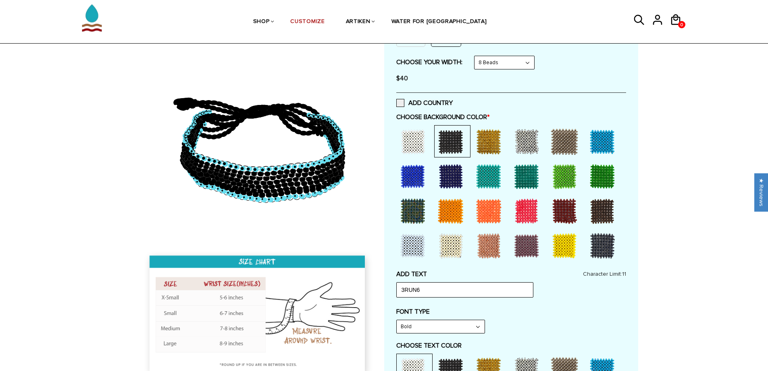
click at [562, 134] on div at bounding box center [564, 141] width 32 height 32
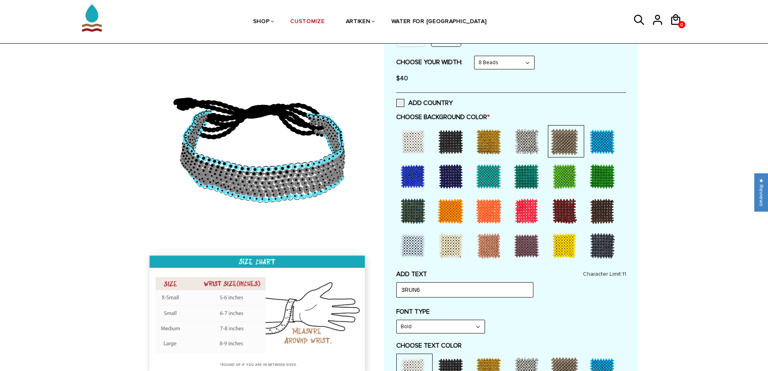
click at [416, 139] on div at bounding box center [413, 141] width 32 height 32
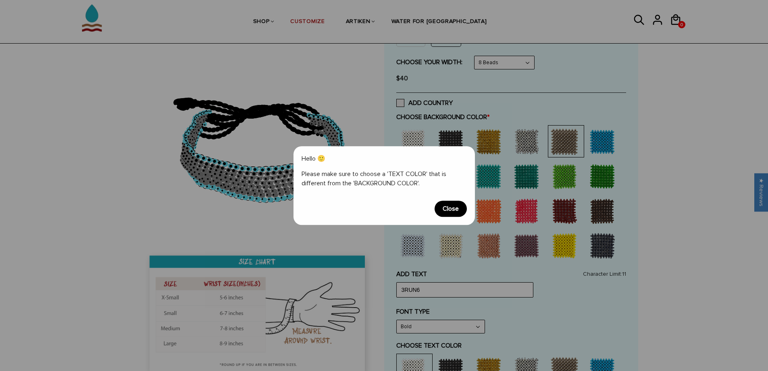
click at [438, 210] on span "Close" at bounding box center [451, 208] width 32 height 16
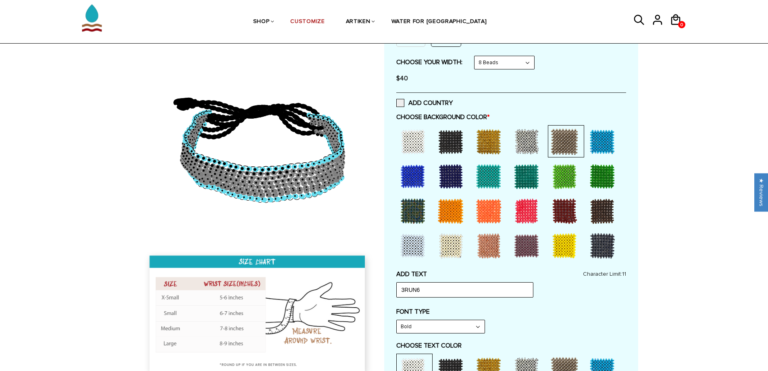
click at [446, 142] on div at bounding box center [451, 141] width 32 height 32
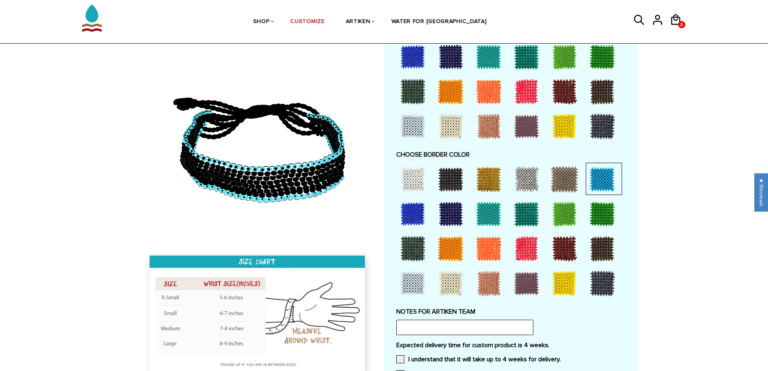
scroll to position [471, 0]
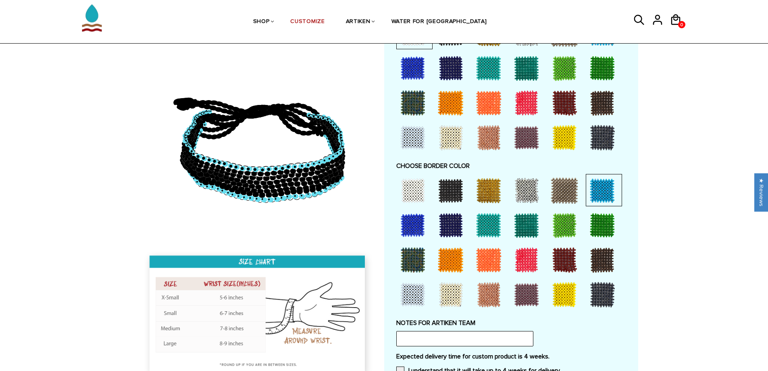
click at [531, 256] on div at bounding box center [526, 260] width 32 height 32
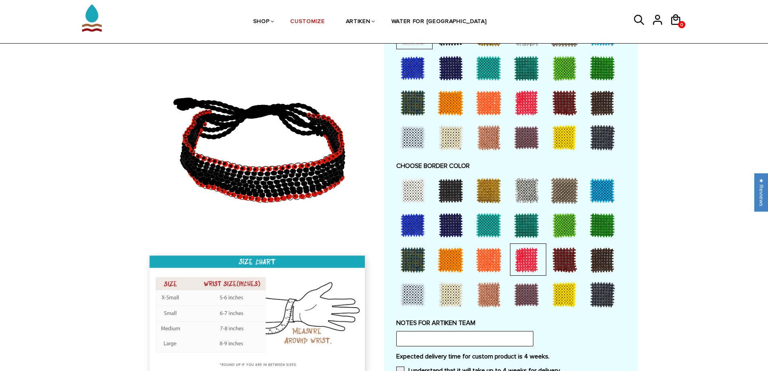
click at [560, 258] on div at bounding box center [564, 260] width 32 height 32
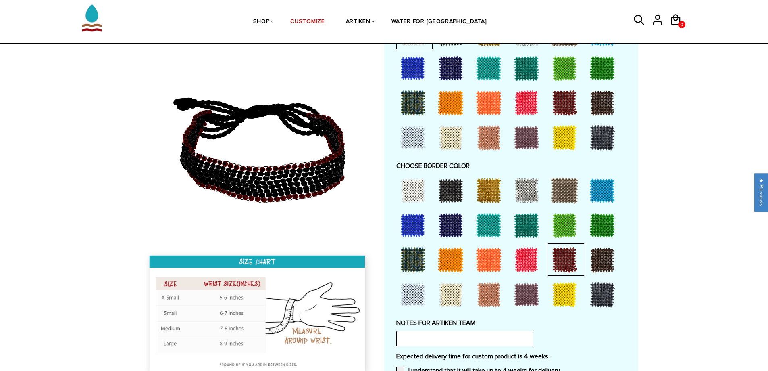
click at [594, 300] on div at bounding box center [602, 294] width 32 height 32
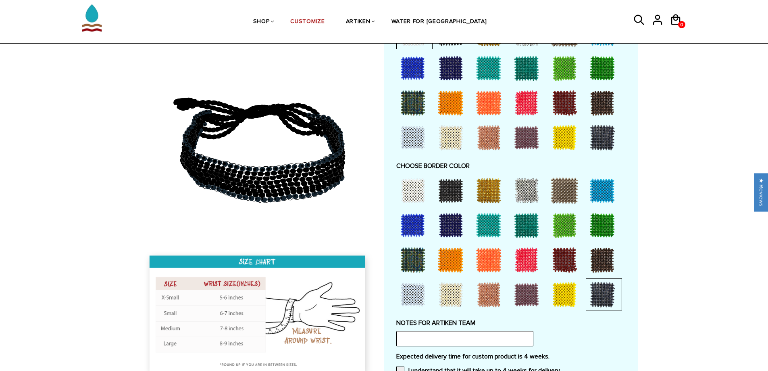
click at [523, 185] on div at bounding box center [526, 190] width 32 height 32
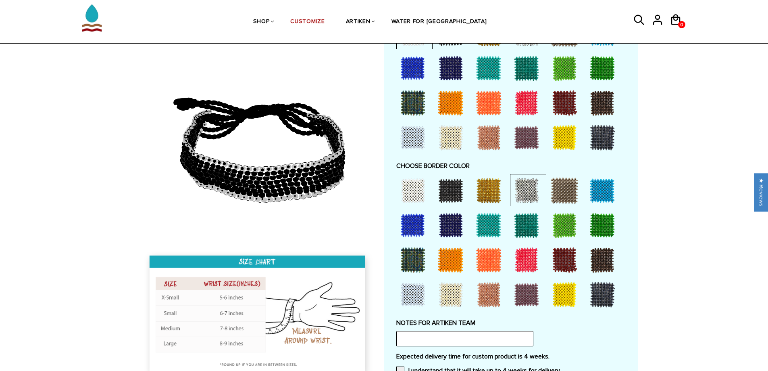
click at [408, 293] on div at bounding box center [413, 294] width 32 height 32
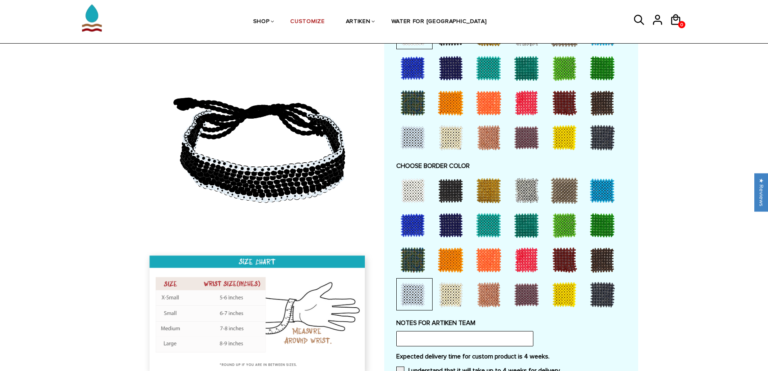
click at [450, 295] on div at bounding box center [451, 294] width 32 height 32
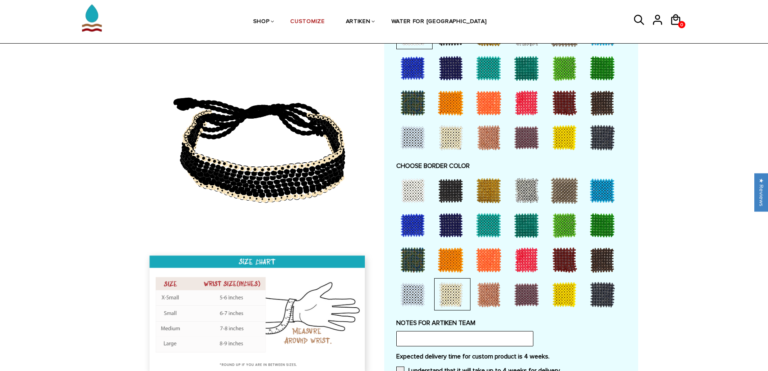
click at [414, 300] on div at bounding box center [413, 294] width 32 height 32
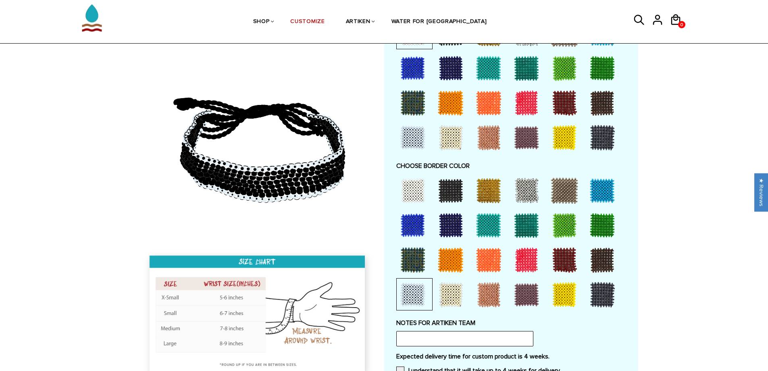
click at [415, 264] on div at bounding box center [413, 260] width 32 height 32
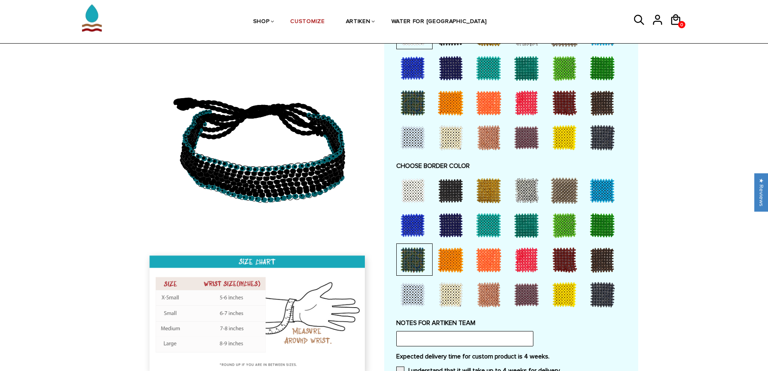
scroll to position [403, 0]
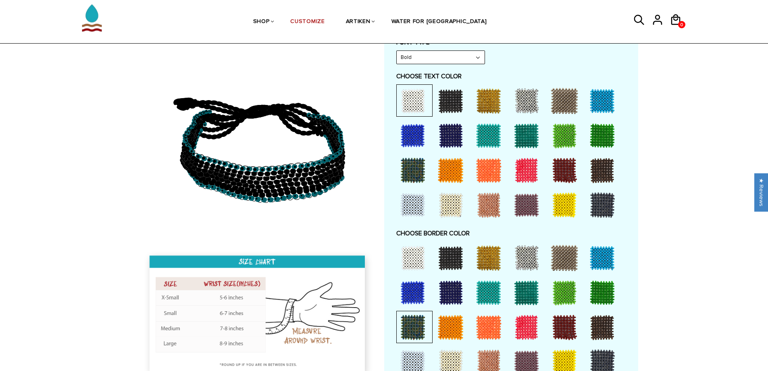
click at [415, 262] on div at bounding box center [413, 258] width 32 height 32
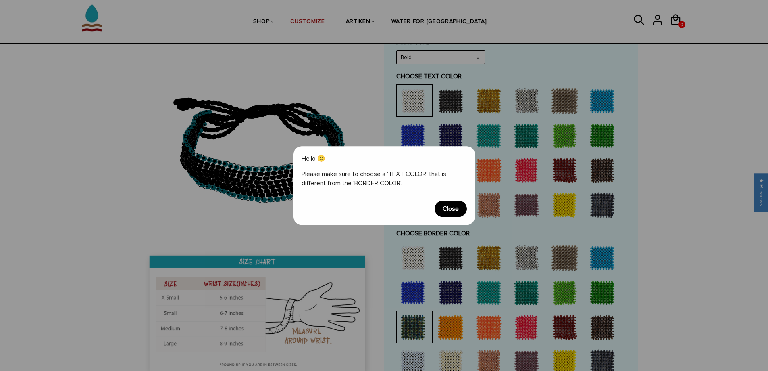
click at [447, 210] on span "Close" at bounding box center [451, 208] width 32 height 16
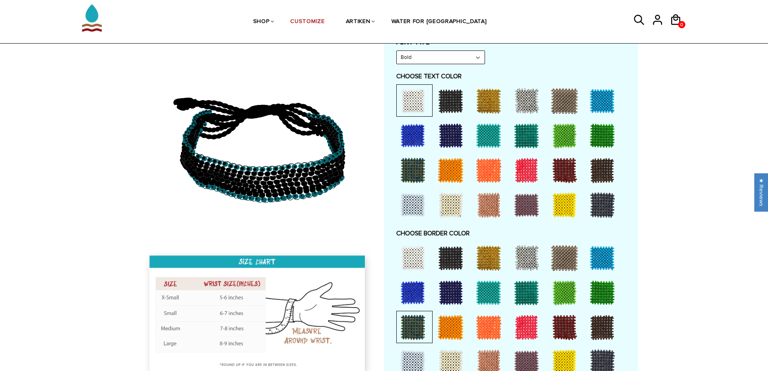
click at [417, 146] on div at bounding box center [413, 135] width 32 height 32
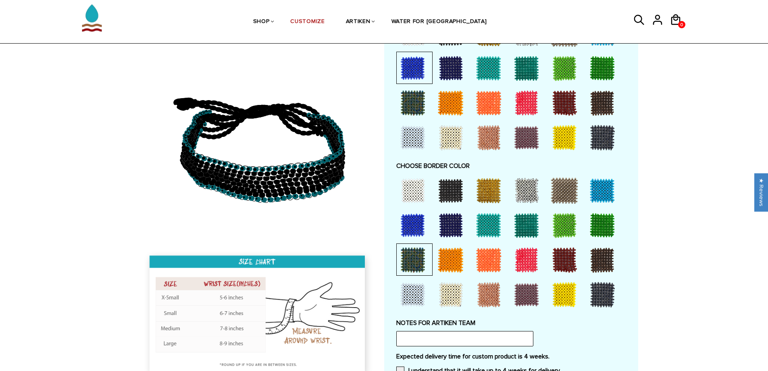
click at [411, 187] on div at bounding box center [413, 190] width 32 height 32
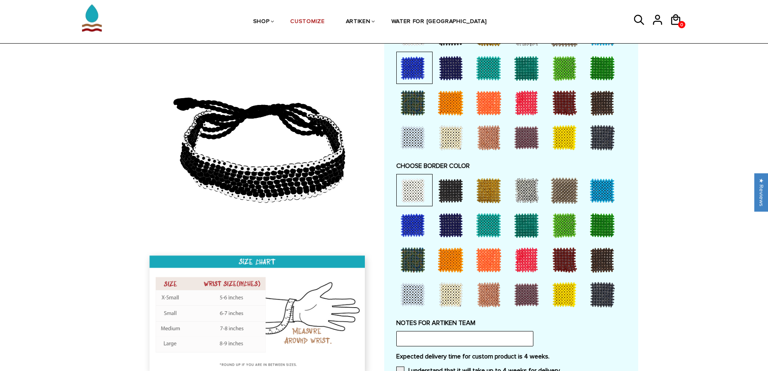
click at [404, 296] on div at bounding box center [413, 294] width 32 height 32
click at [409, 185] on div at bounding box center [413, 190] width 32 height 32
click at [414, 292] on div at bounding box center [413, 294] width 32 height 32
click at [416, 206] on div at bounding box center [413, 190] width 32 height 32
click at [414, 233] on div at bounding box center [413, 225] width 32 height 32
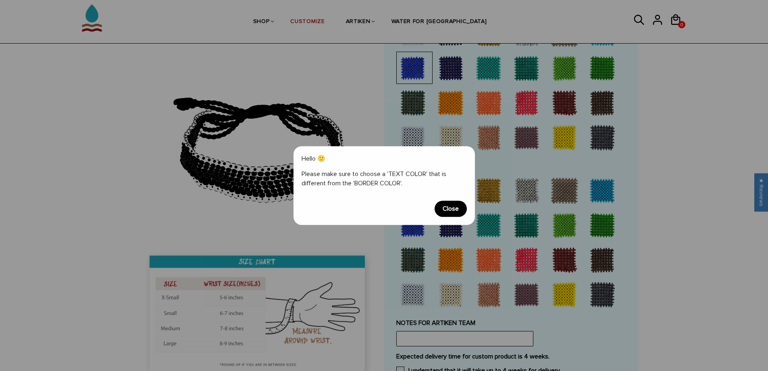
click at [445, 210] on span "Close" at bounding box center [451, 208] width 32 height 16
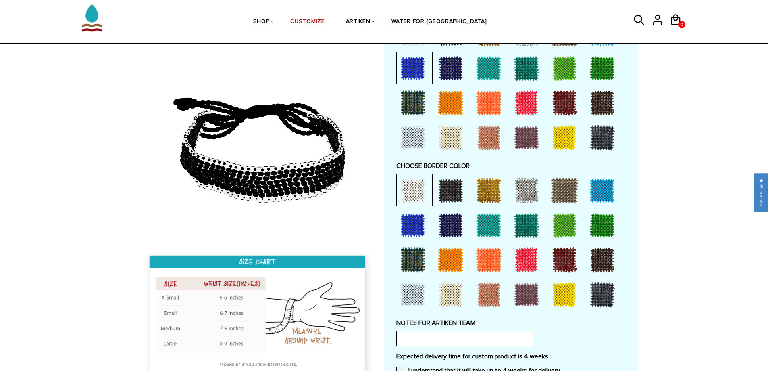
click at [423, 246] on div at bounding box center [413, 260] width 32 height 32
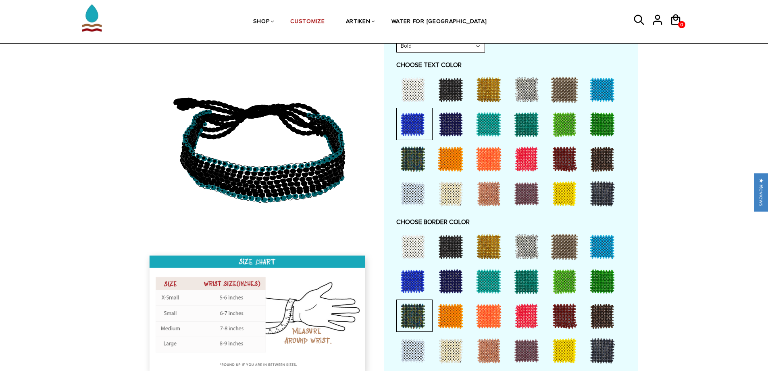
scroll to position [403, 0]
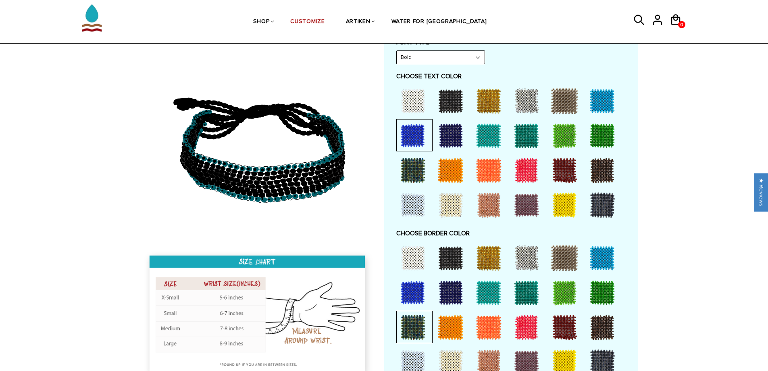
click at [420, 99] on div at bounding box center [413, 101] width 32 height 32
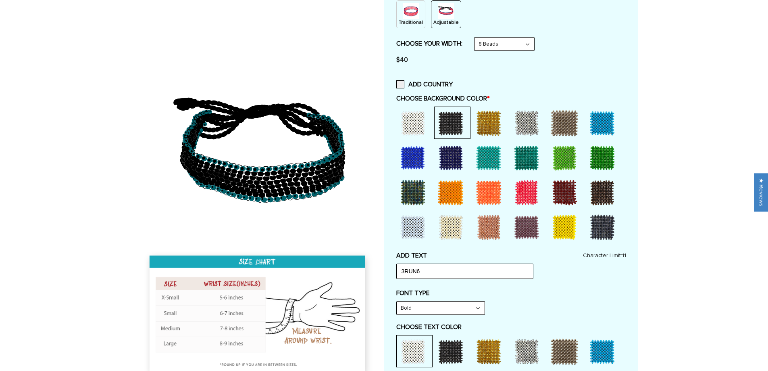
scroll to position [0, 0]
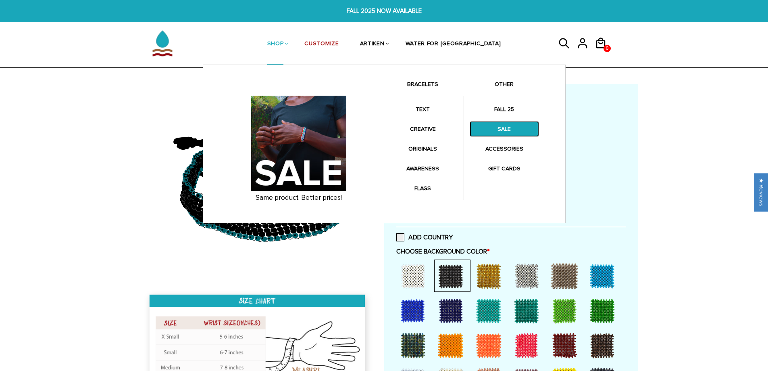
click at [498, 131] on link "SALE" at bounding box center [504, 129] width 69 height 16
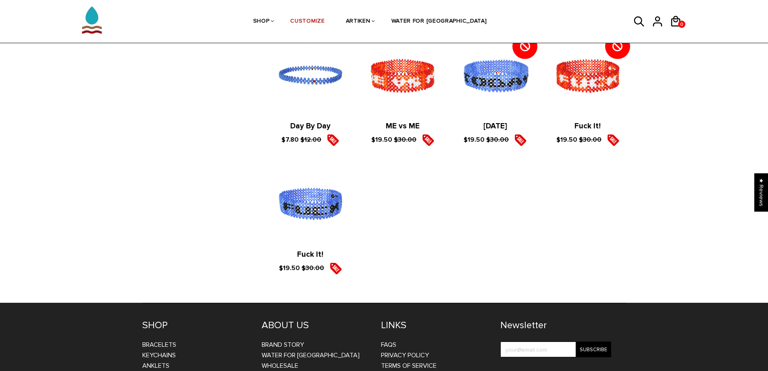
scroll to position [1400, 0]
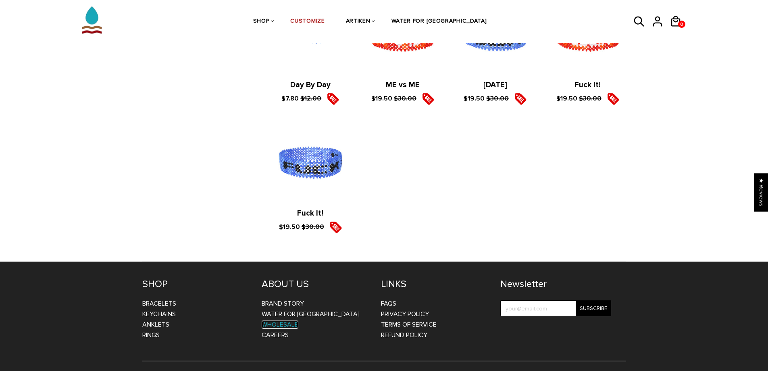
click at [271, 320] on link "WHOLESALE" at bounding box center [280, 324] width 37 height 8
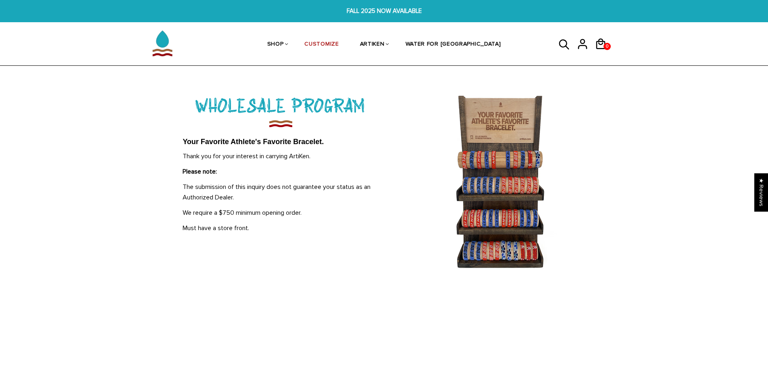
click at [483, 216] on img at bounding box center [501, 180] width 141 height 177
click at [401, 82] on link "BRAND STORY" at bounding box center [377, 80] width 74 height 17
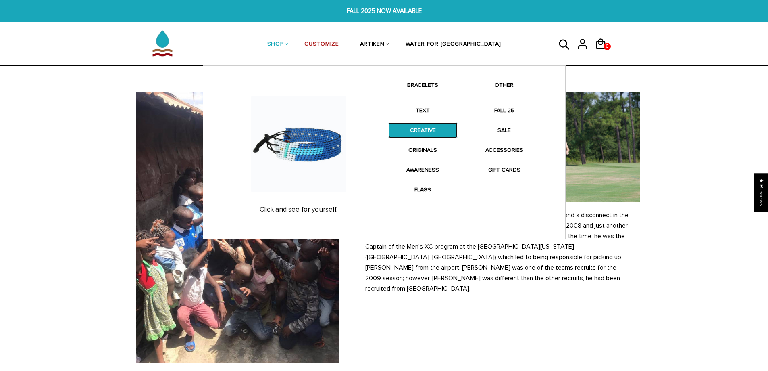
click at [424, 132] on link "CREATIVE" at bounding box center [422, 130] width 69 height 16
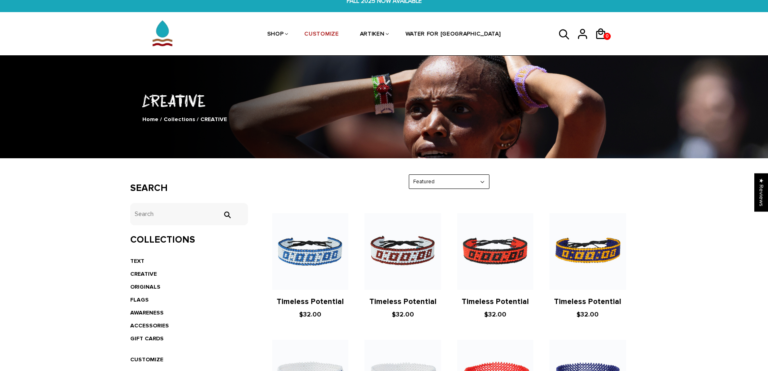
scroll to position [134, 0]
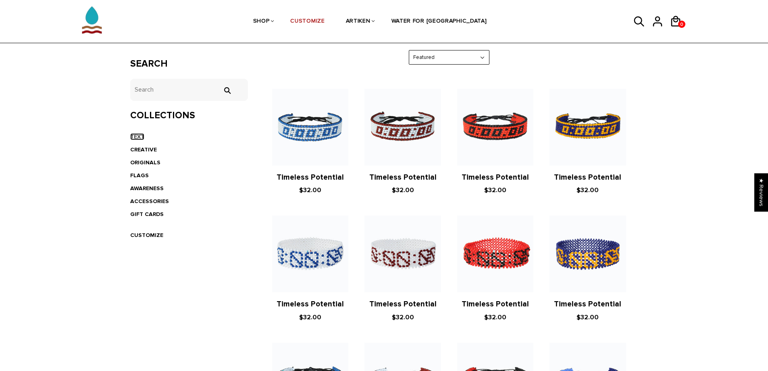
click at [133, 135] on link "TEXT" at bounding box center [137, 136] width 14 height 7
